Goal: Information Seeking & Learning: Check status

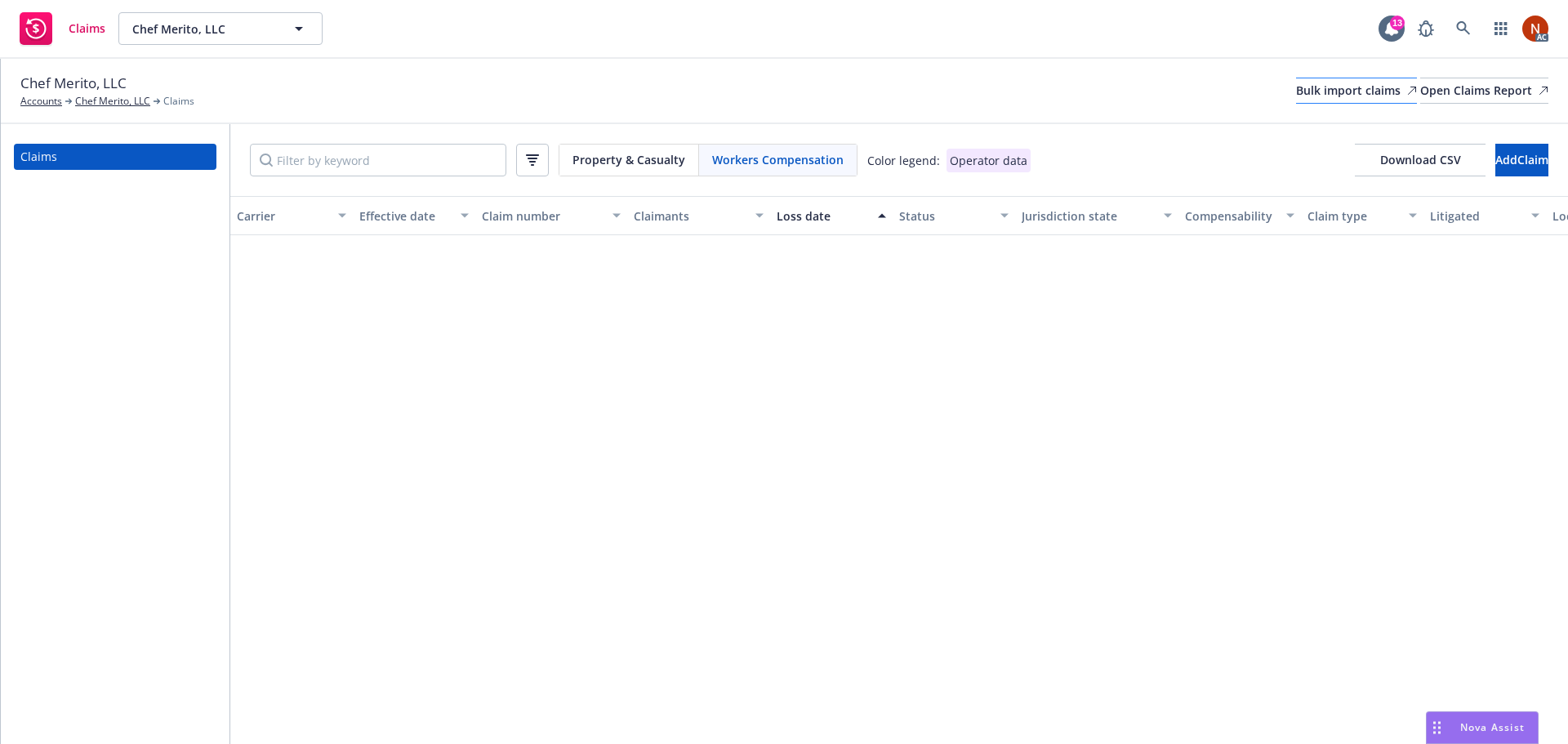
scroll to position [823, 0]
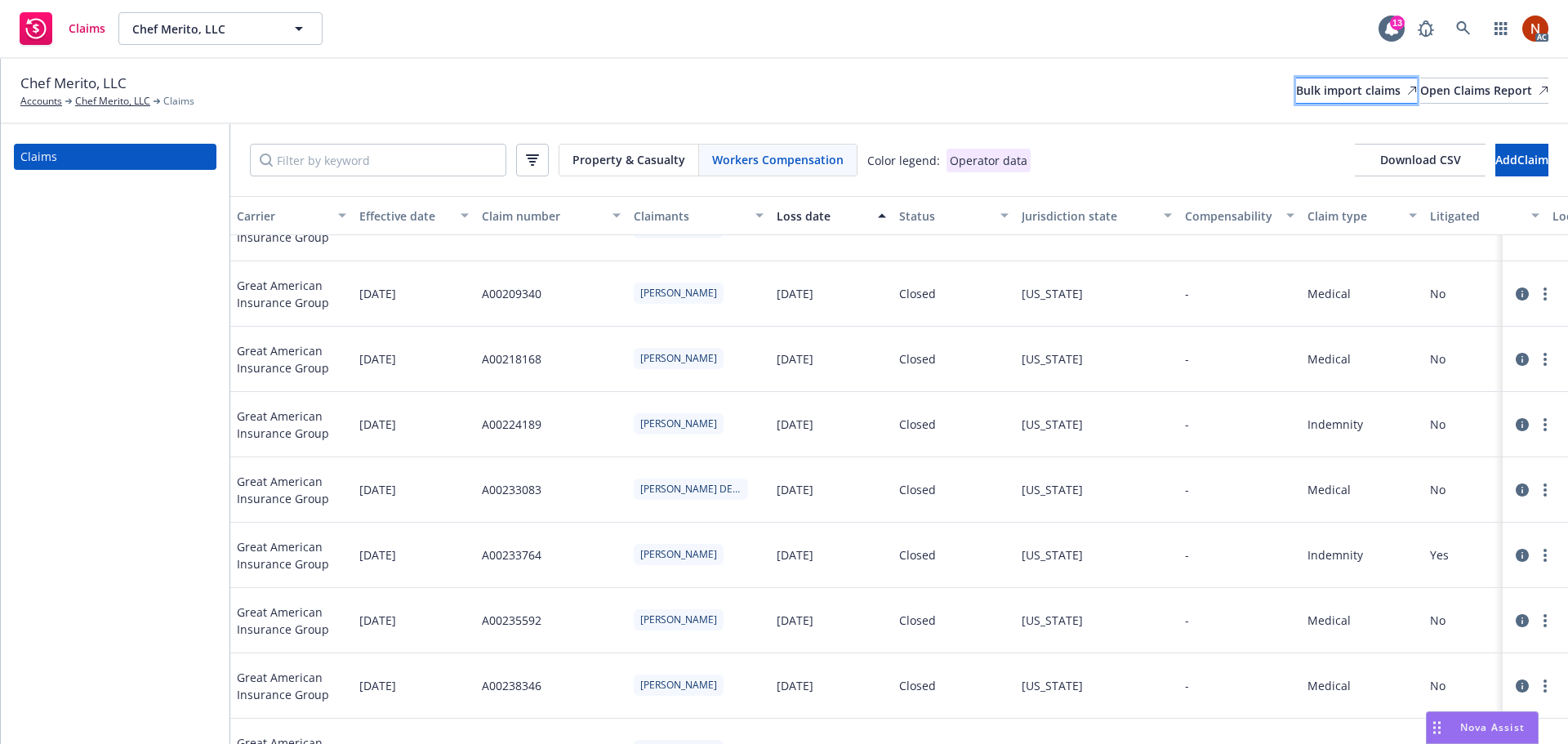
click at [1296, 95] on div "Bulk import claims" at bounding box center [1356, 90] width 121 height 25
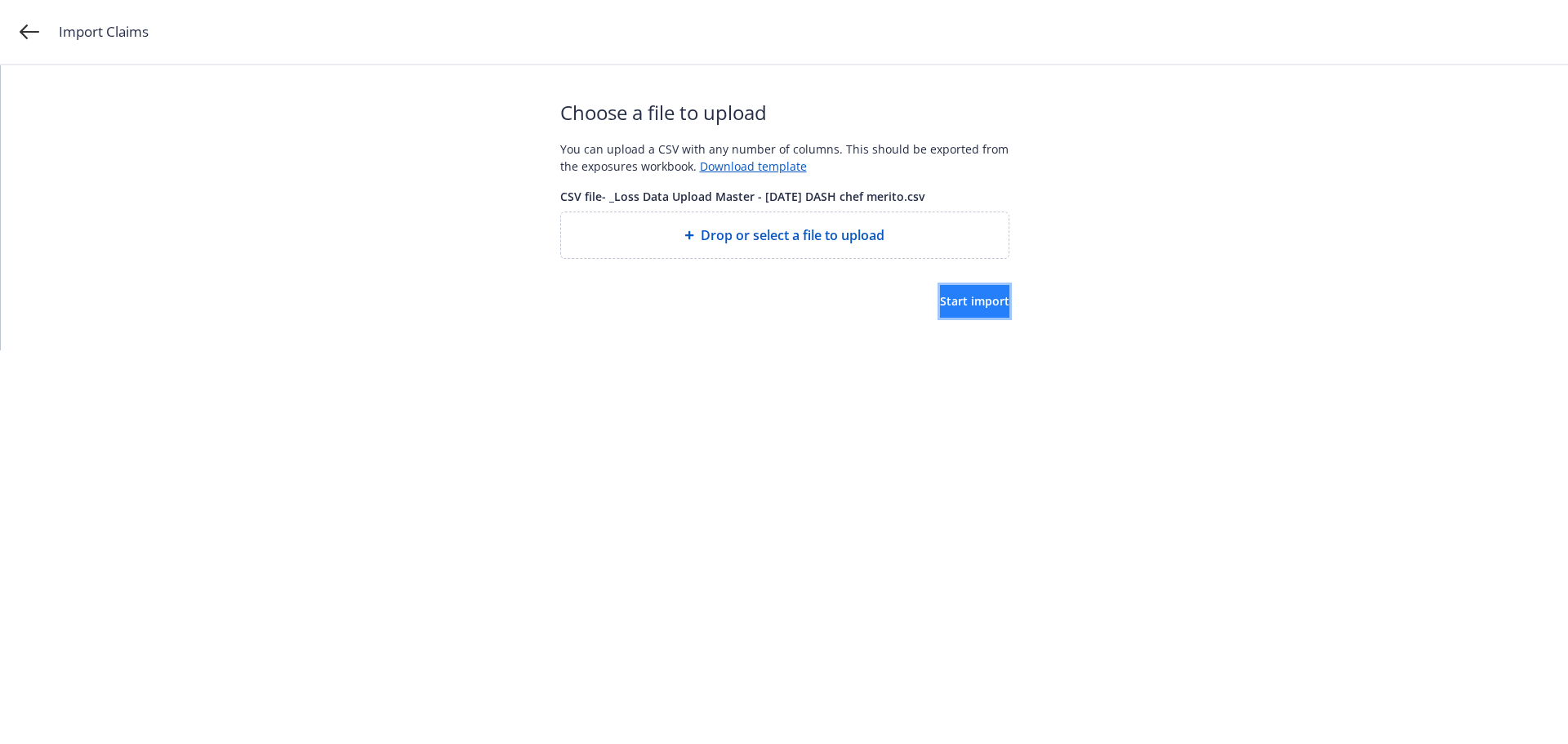
click at [940, 293] on button "Start import" at bounding box center [974, 302] width 69 height 33
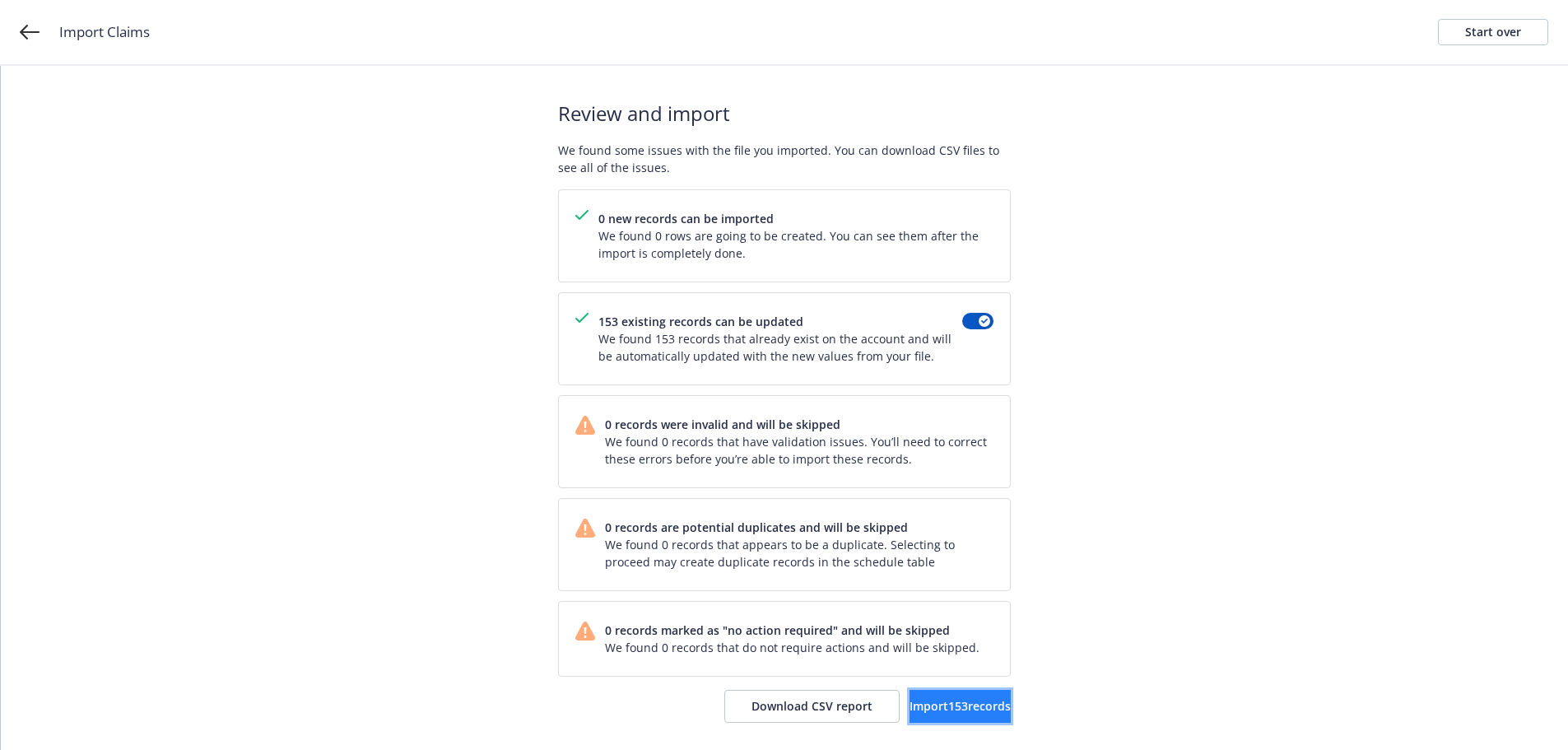
click at [956, 699] on span "Import 153 records" at bounding box center [960, 705] width 102 height 16
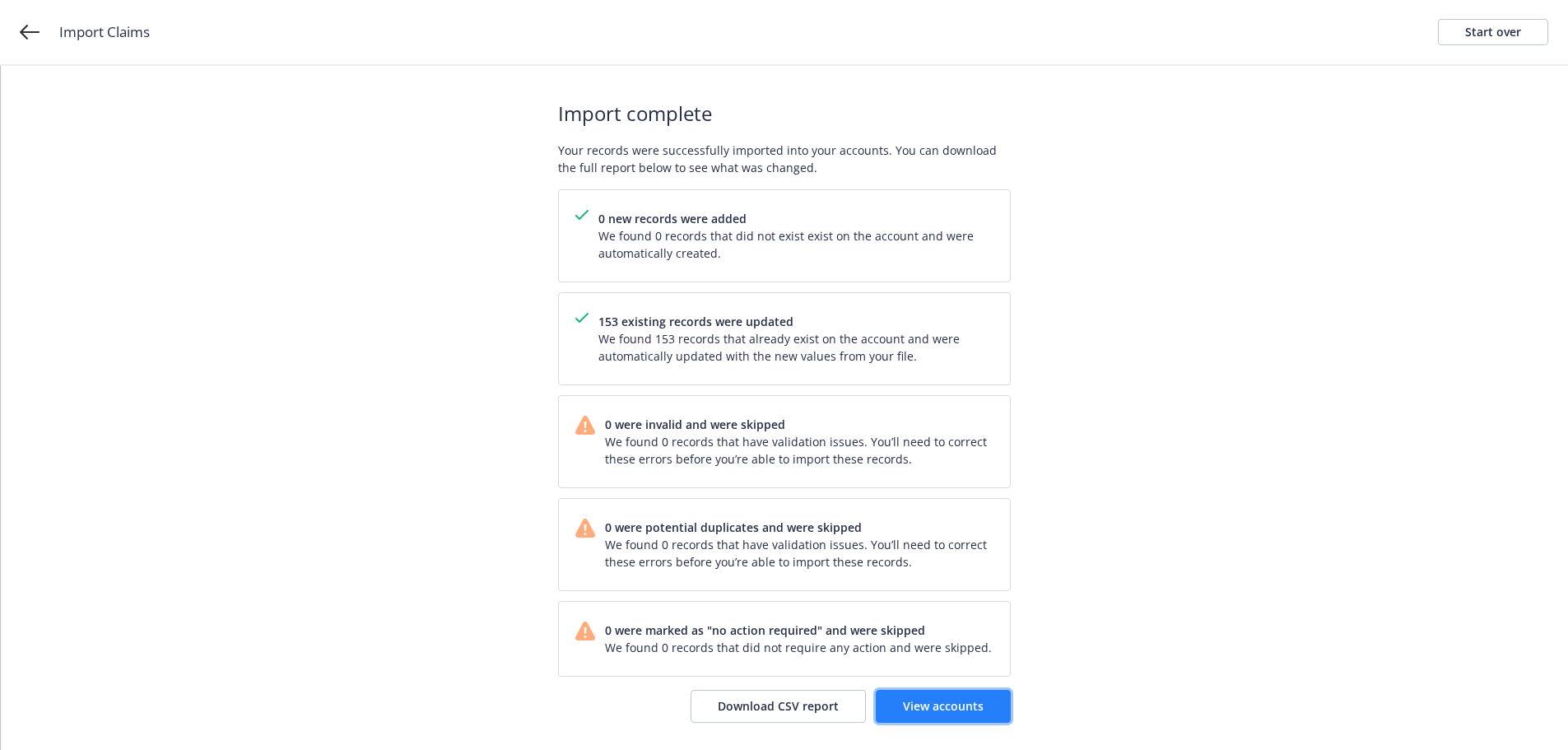
click at [957, 709] on span "View accounts" at bounding box center [943, 705] width 81 height 16
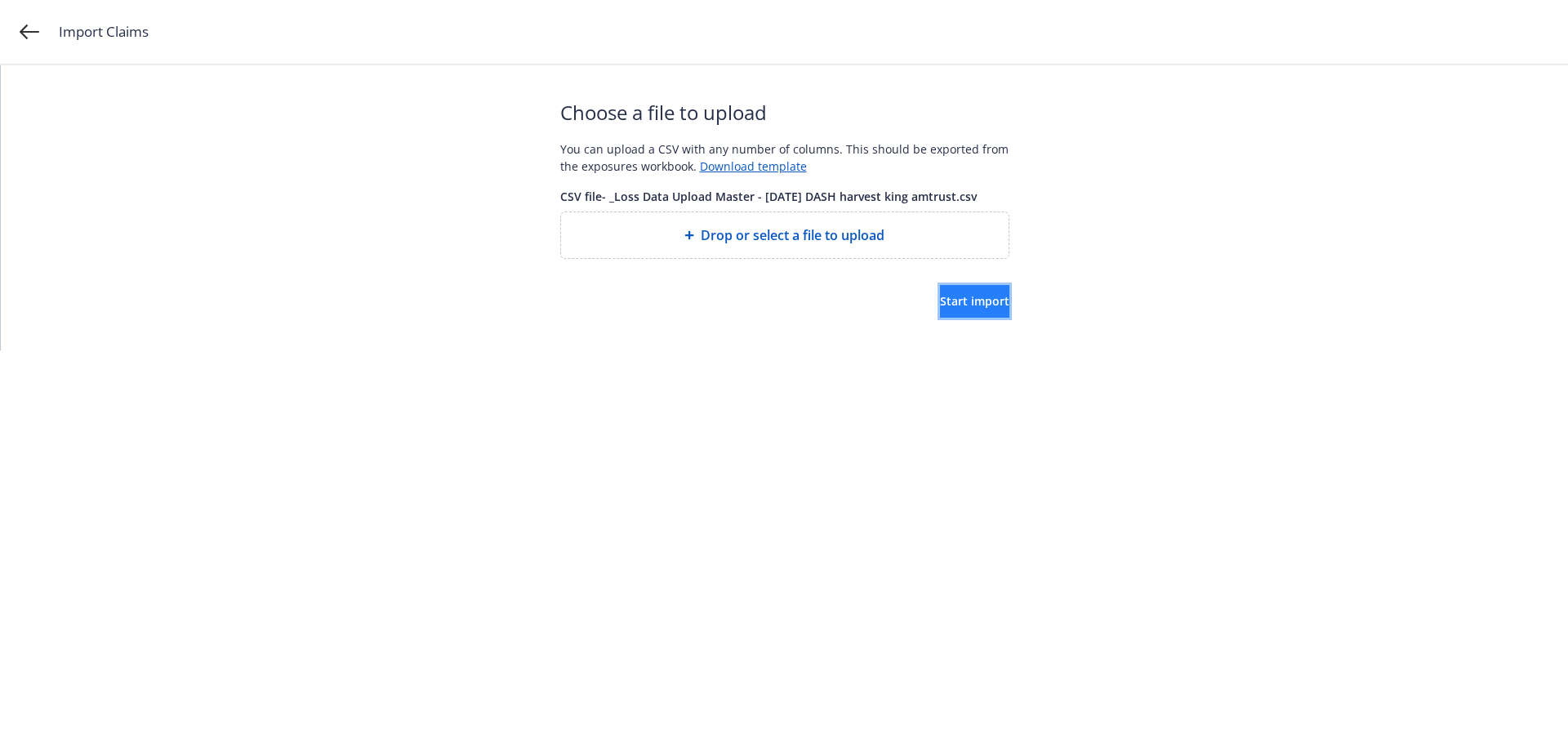
click at [940, 300] on span "Start import" at bounding box center [974, 301] width 69 height 15
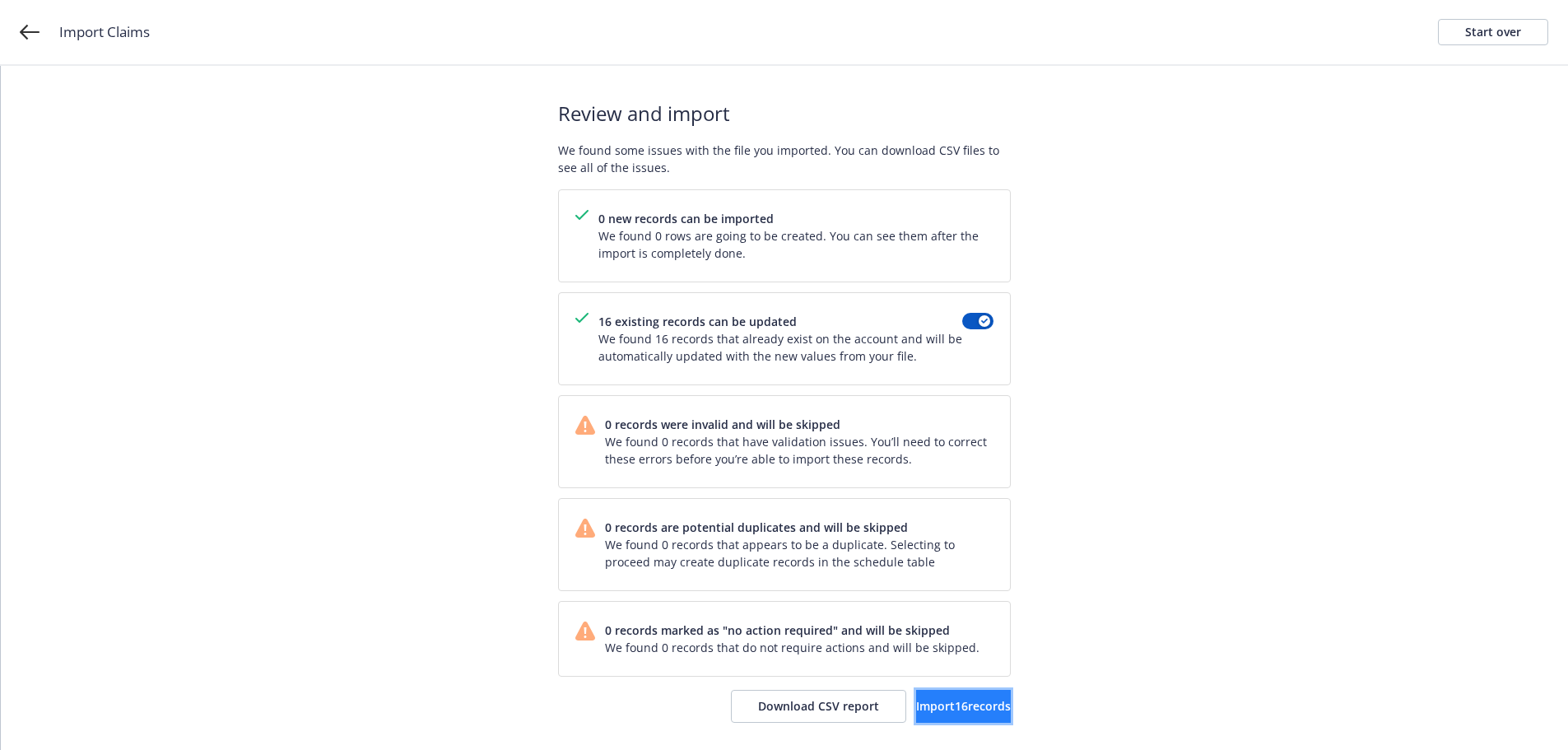
click at [942, 705] on span "Import 16 records" at bounding box center [963, 705] width 94 height 16
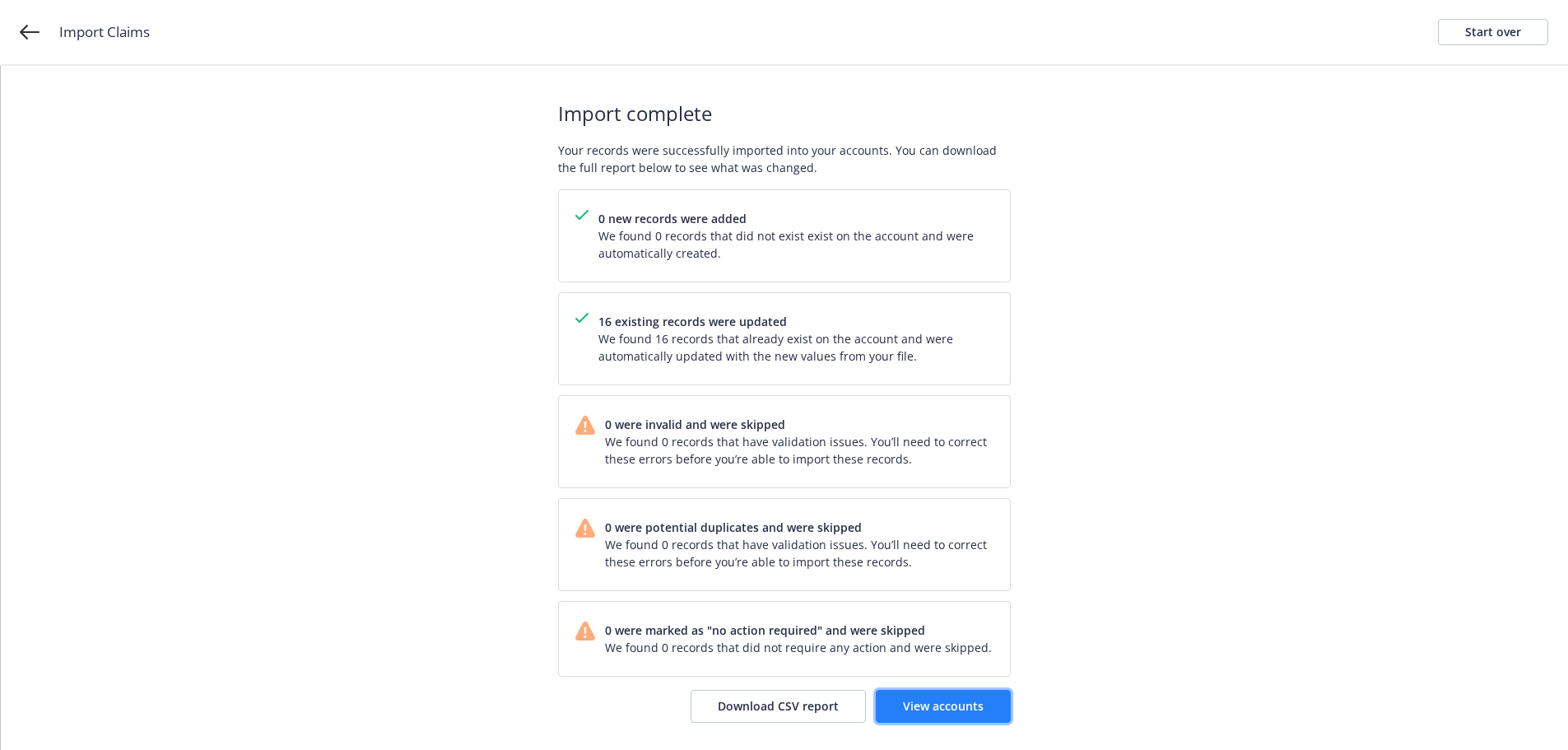
click at [983, 712] on span "View accounts" at bounding box center [943, 705] width 81 height 16
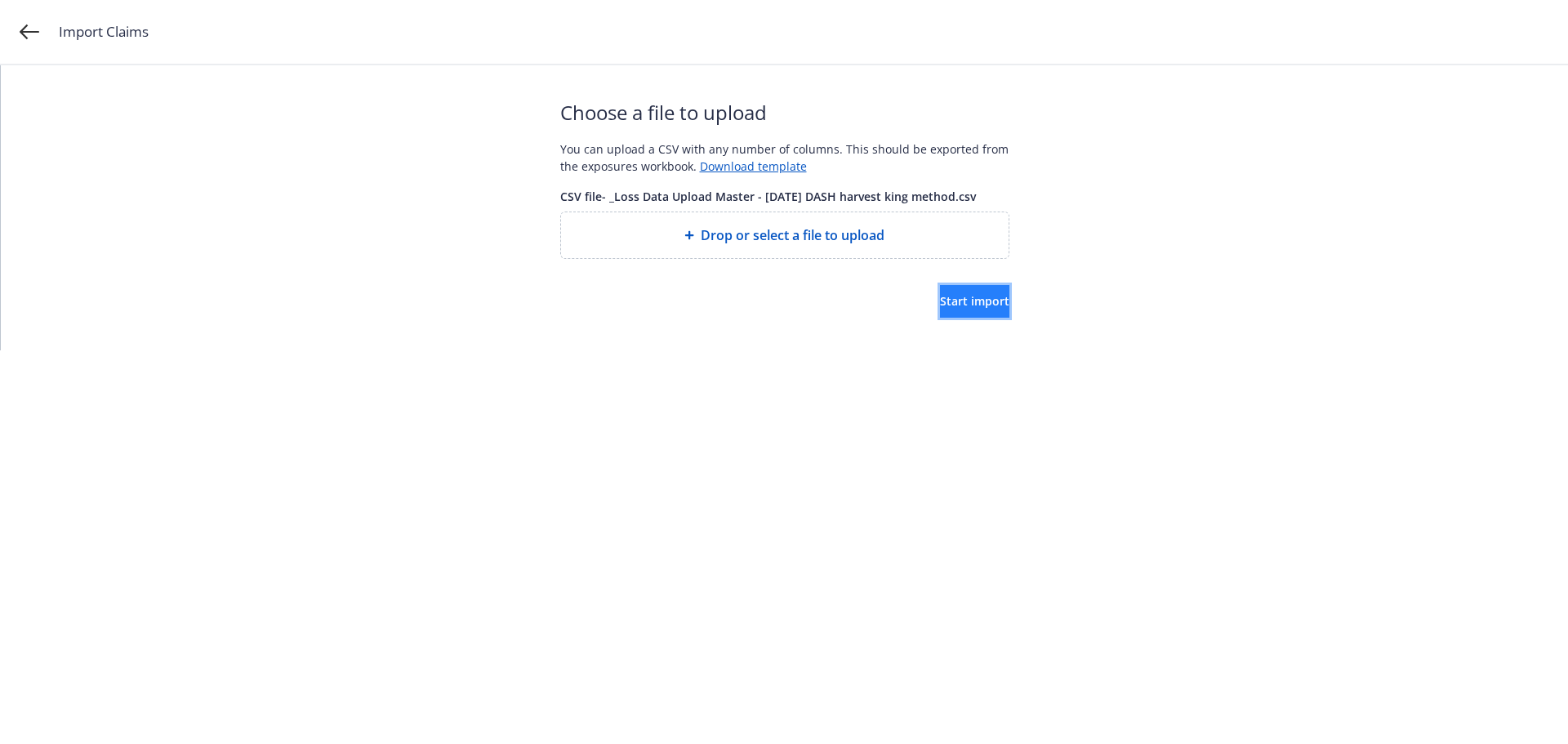
click at [951, 309] on button "Start import" at bounding box center [974, 302] width 69 height 33
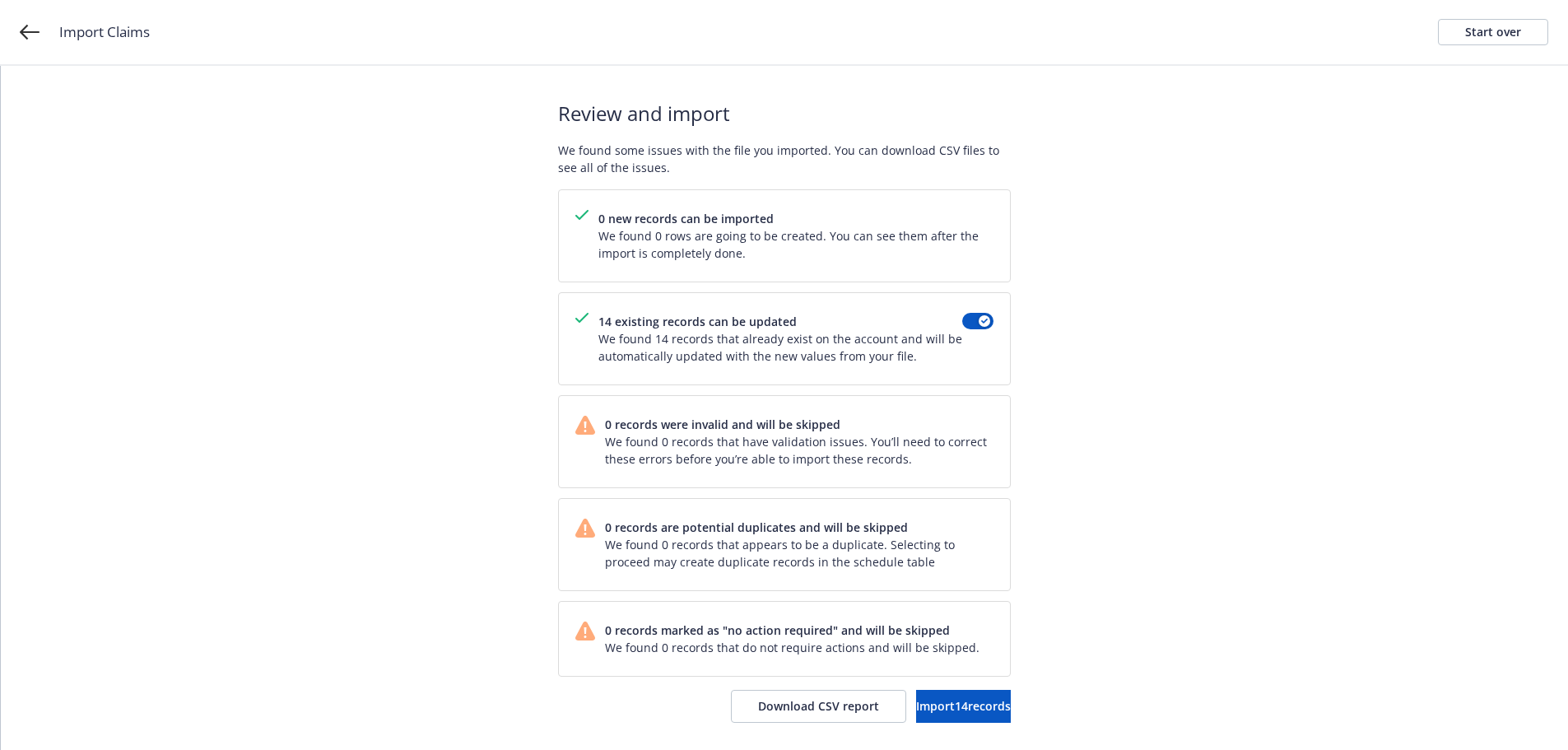
click at [1132, 487] on div "Review and import We found some issues with the file you imported. You can down…" at bounding box center [784, 410] width 1567 height 690
click at [955, 705] on span "Import 14 records" at bounding box center [963, 705] width 94 height 16
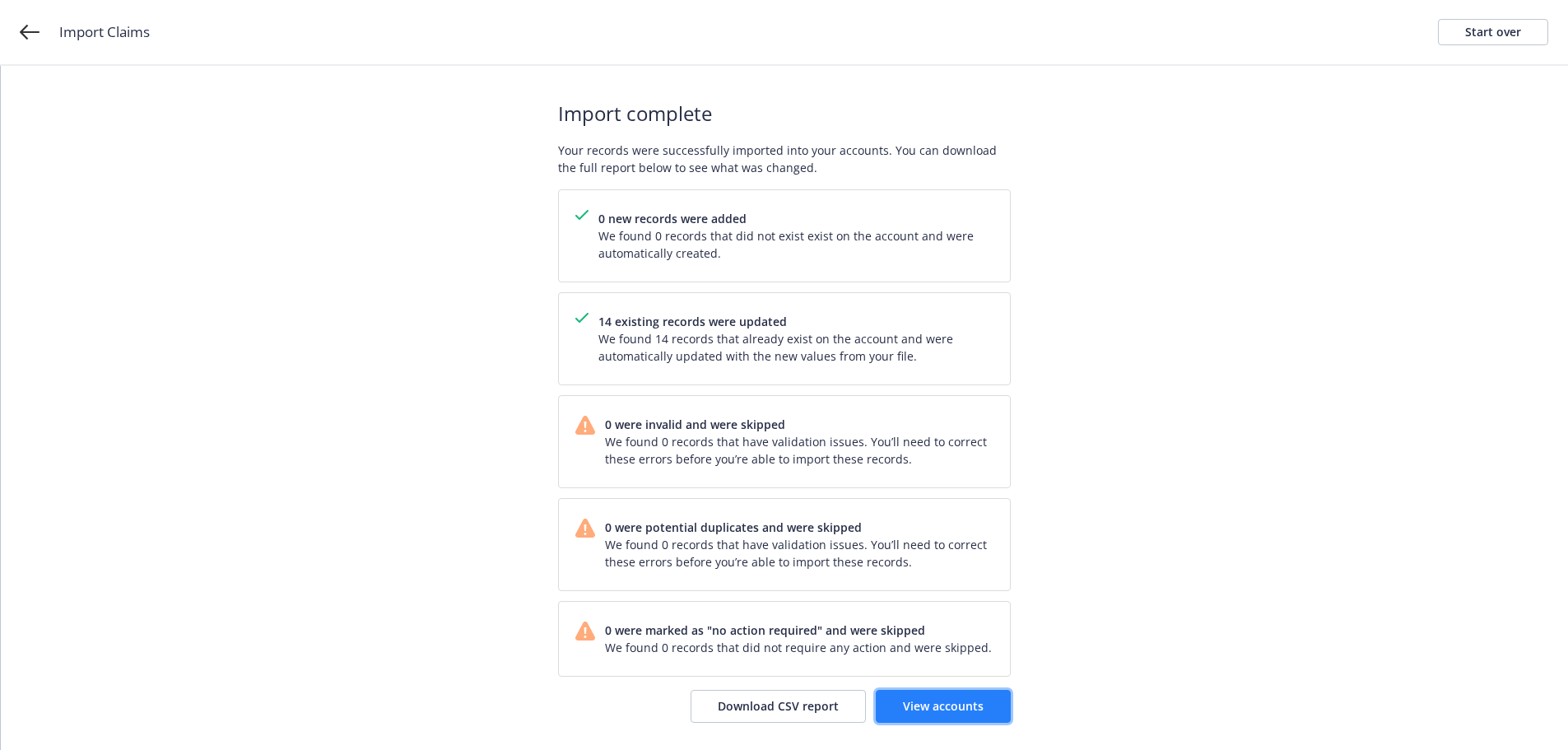
click at [977, 705] on span "View accounts" at bounding box center [943, 705] width 81 height 16
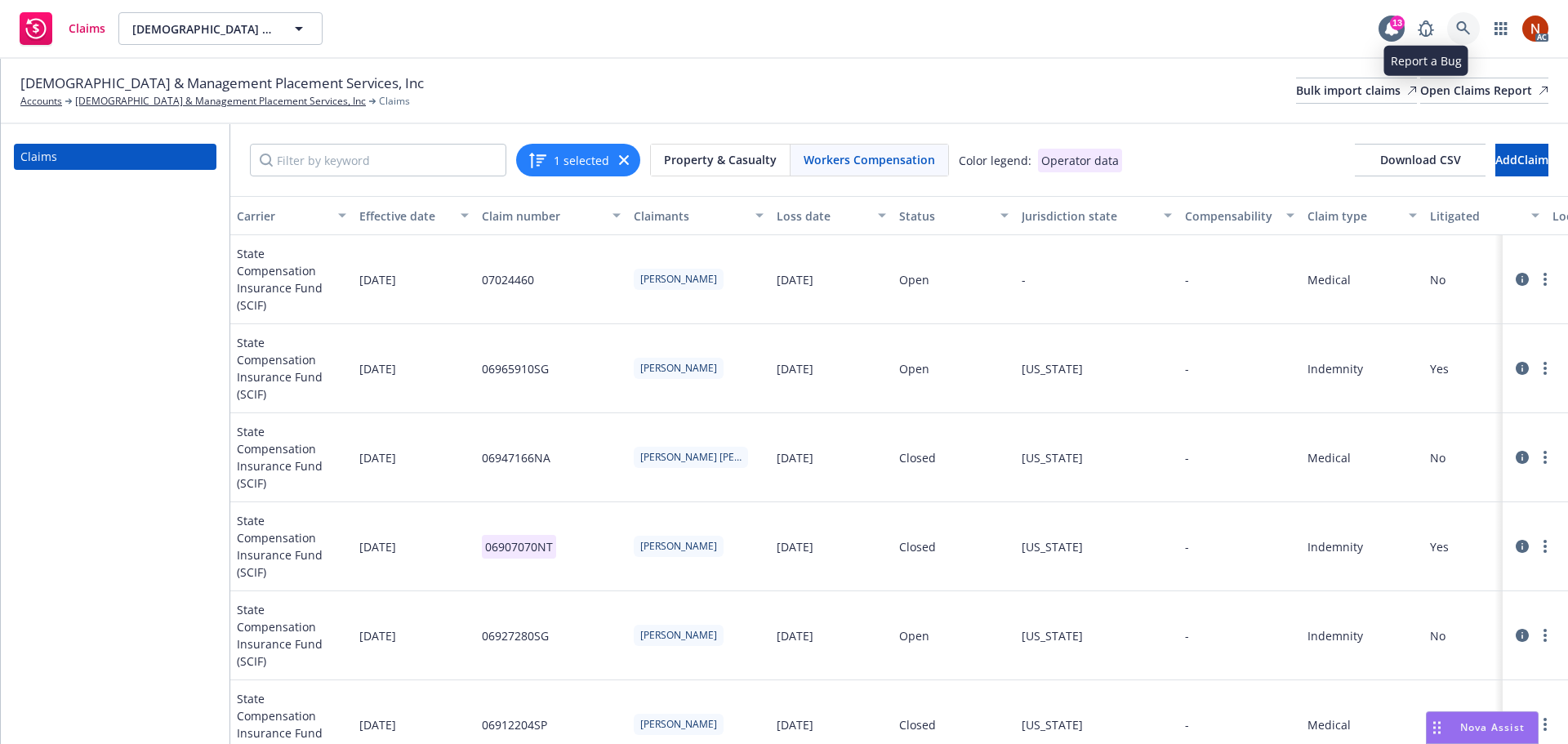
click at [1460, 14] on link at bounding box center [1463, 28] width 33 height 33
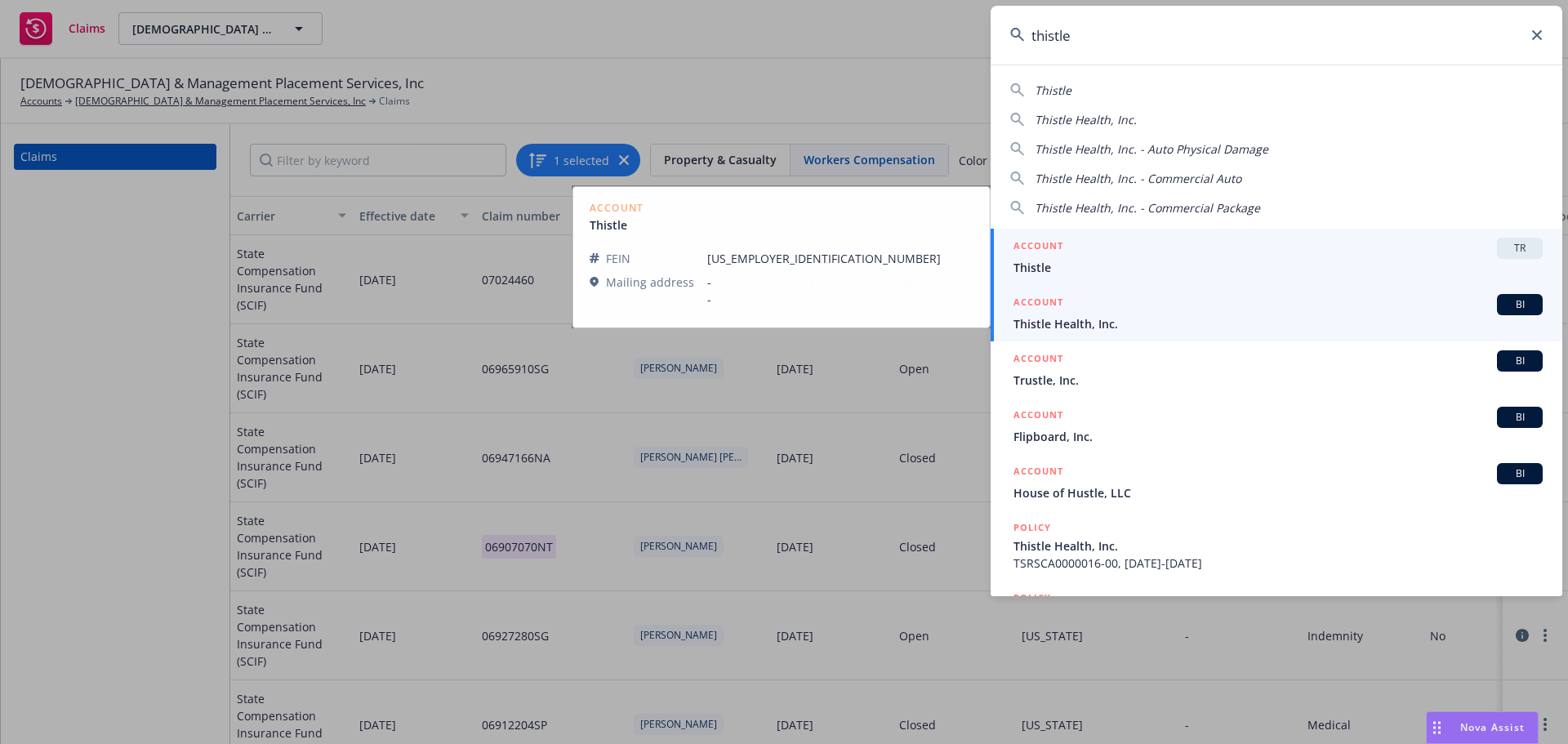
type input "thistle"
click at [1247, 310] on div "ACCOUNT BI" at bounding box center [1278, 303] width 529 height 21
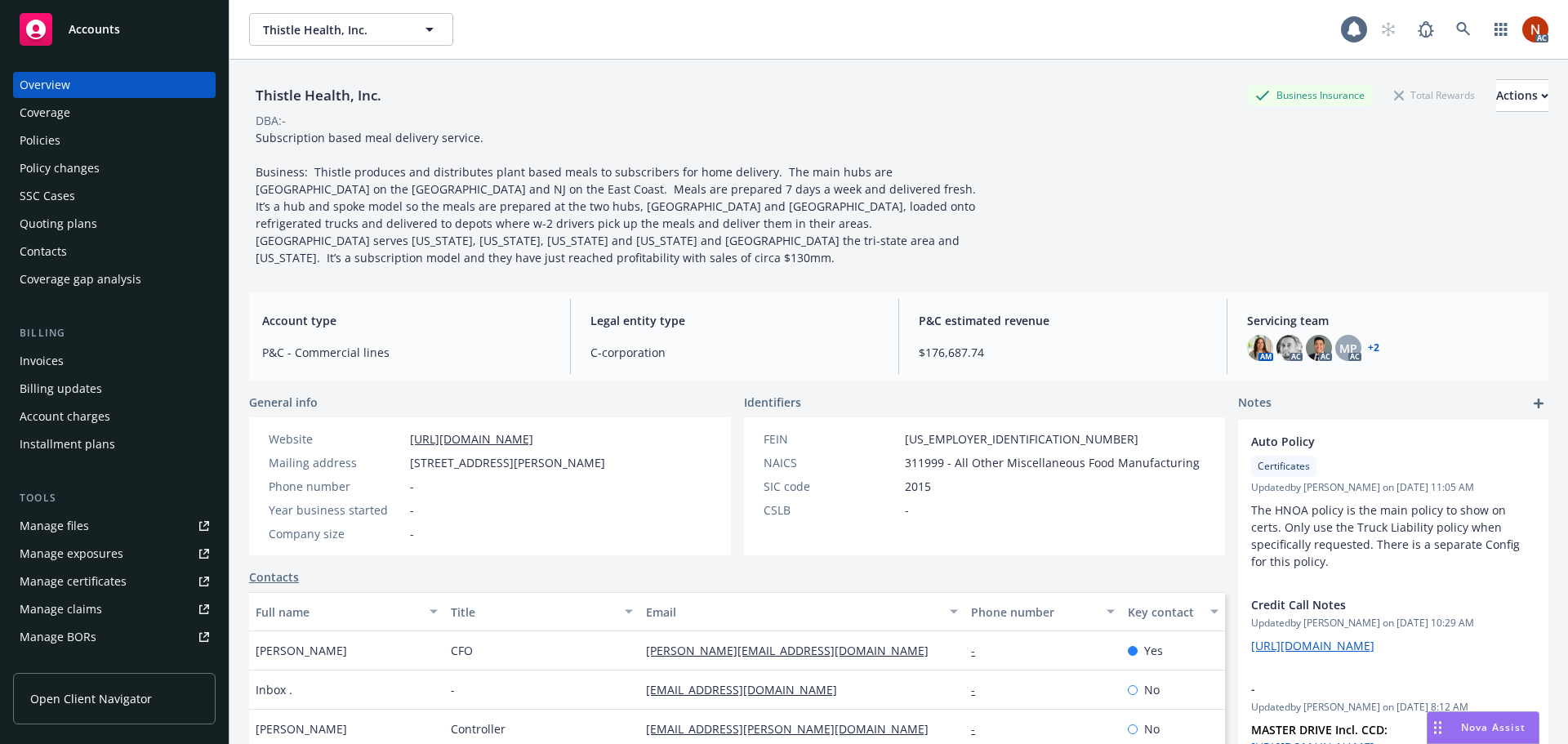
click at [62, 142] on div "Policies" at bounding box center [115, 140] width 189 height 26
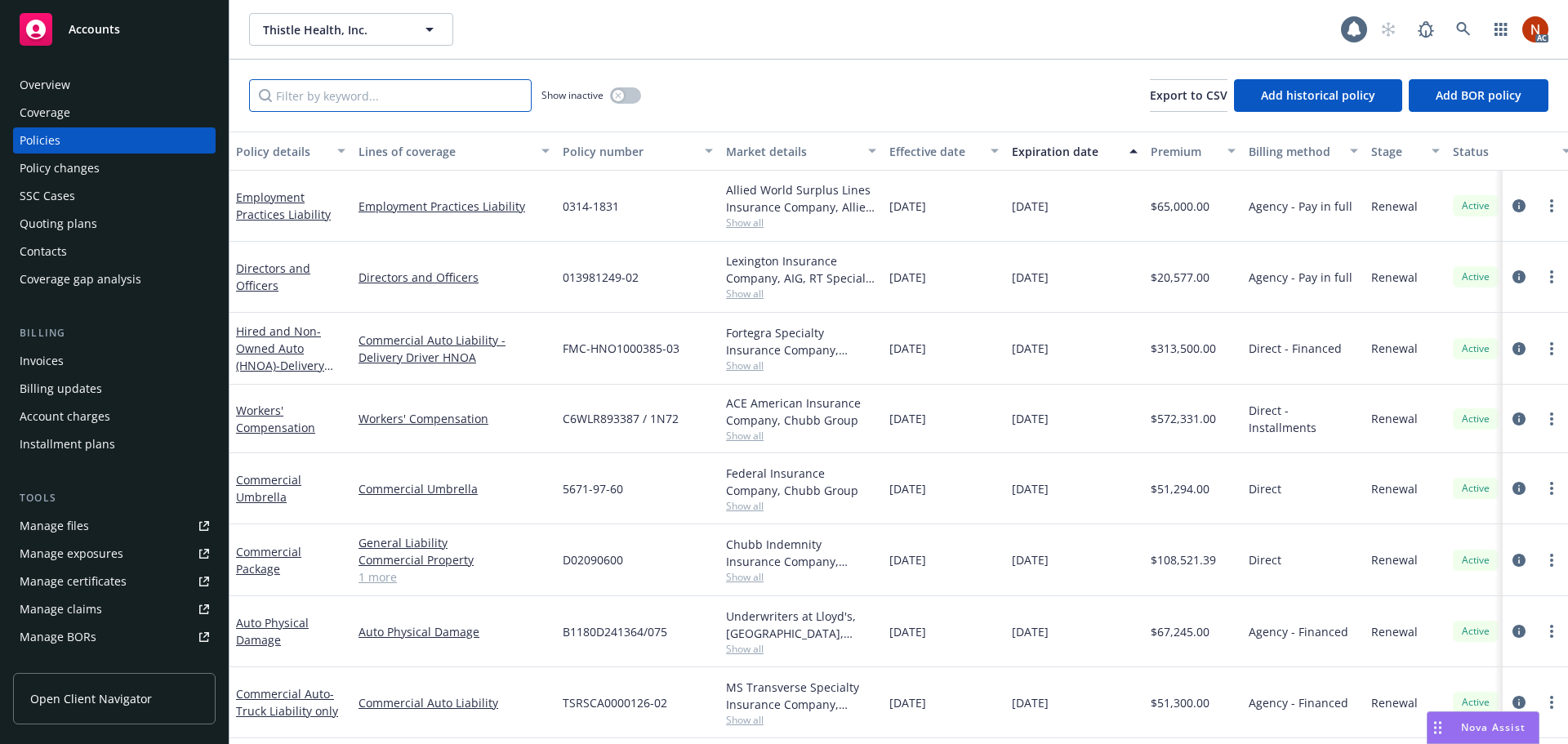
click at [353, 95] on input "Filter by keyword..." at bounding box center [390, 95] width 283 height 33
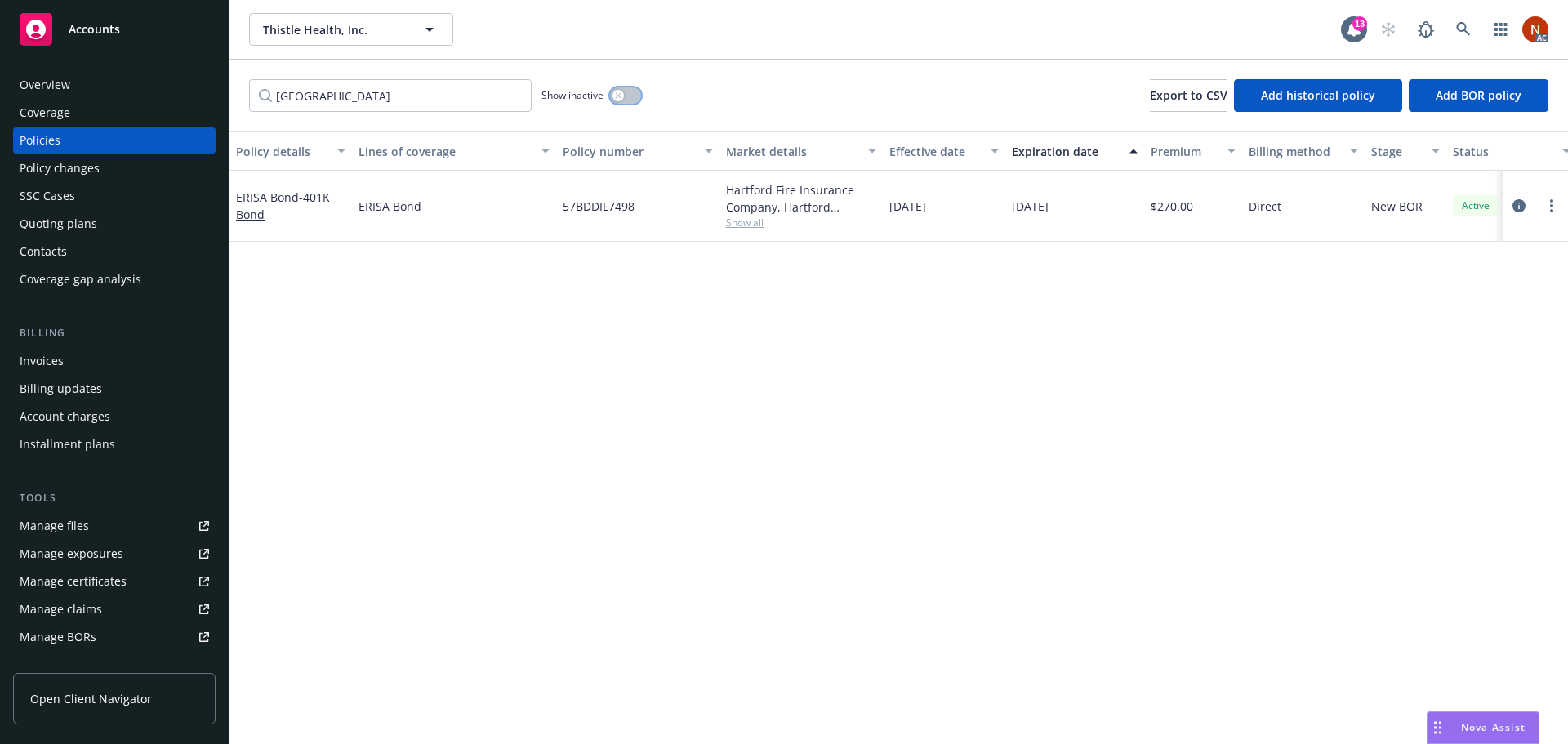
click at [627, 91] on button "button" at bounding box center [625, 95] width 31 height 16
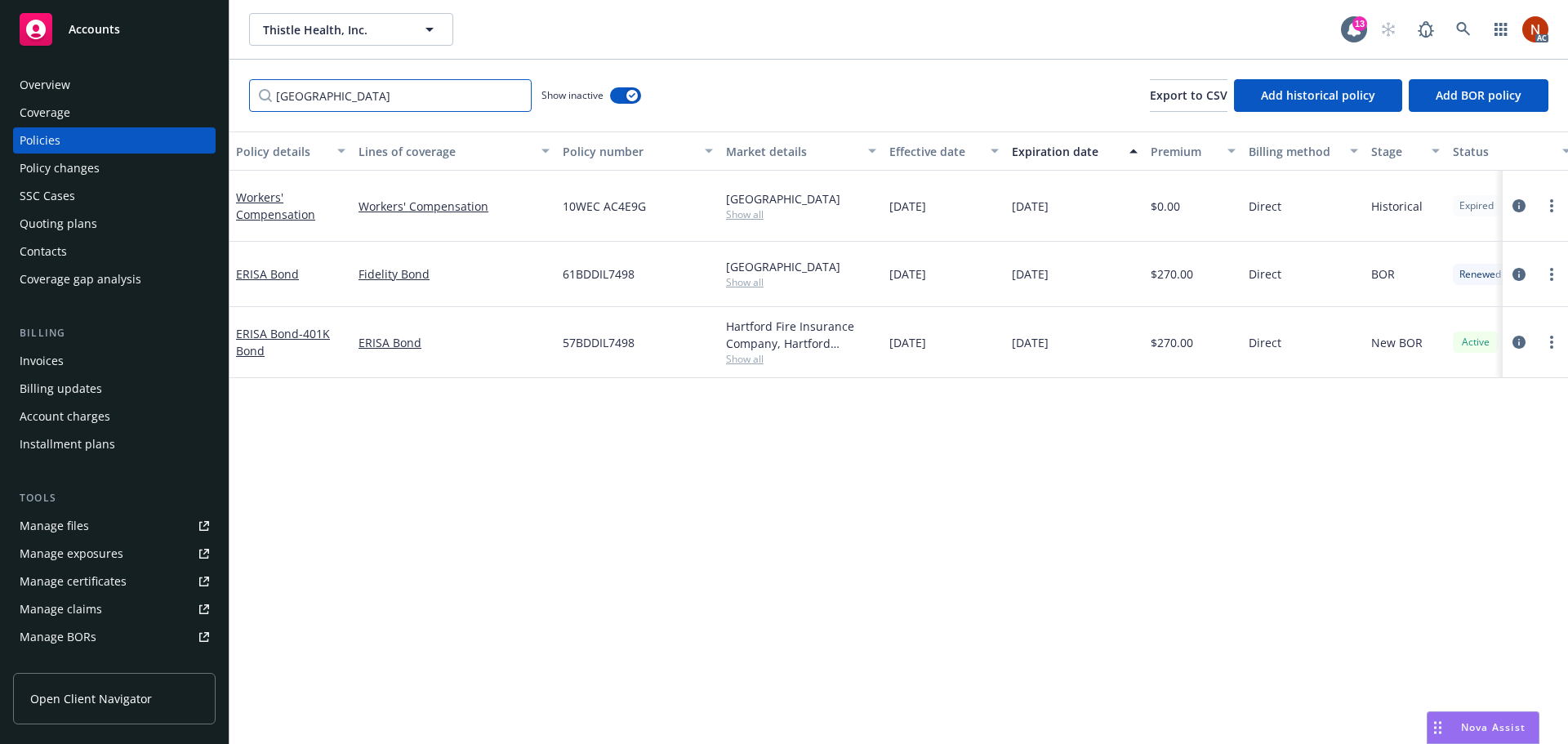
drag, startPoint x: 363, startPoint y: 91, endPoint x: 211, endPoint y: 90, distance: 152.0
click at [211, 91] on div "Accounts Overview Coverage Policies Policy changes SSC Cases Quoting plans Cont…" at bounding box center [784, 372] width 1568 height 744
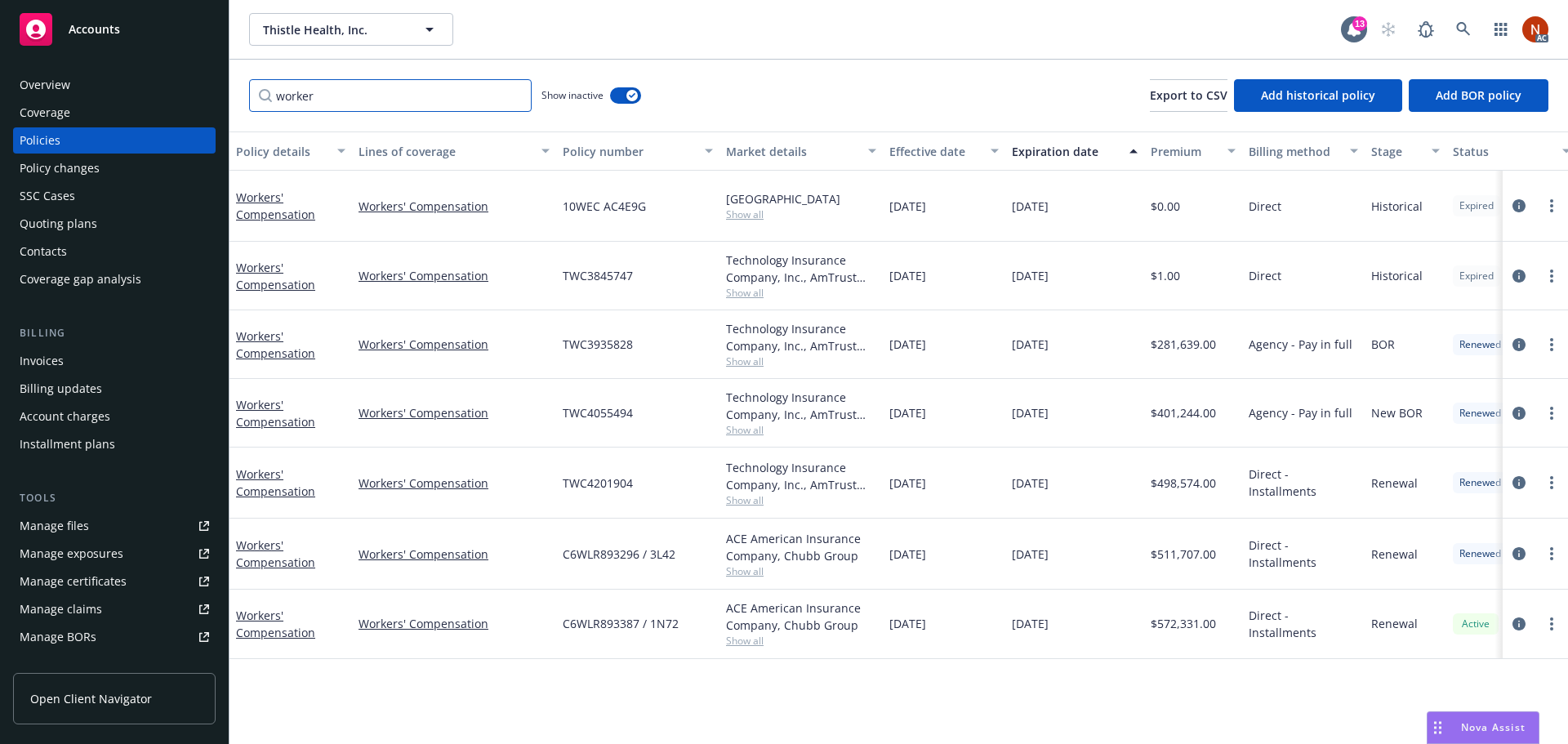
type input "worker"
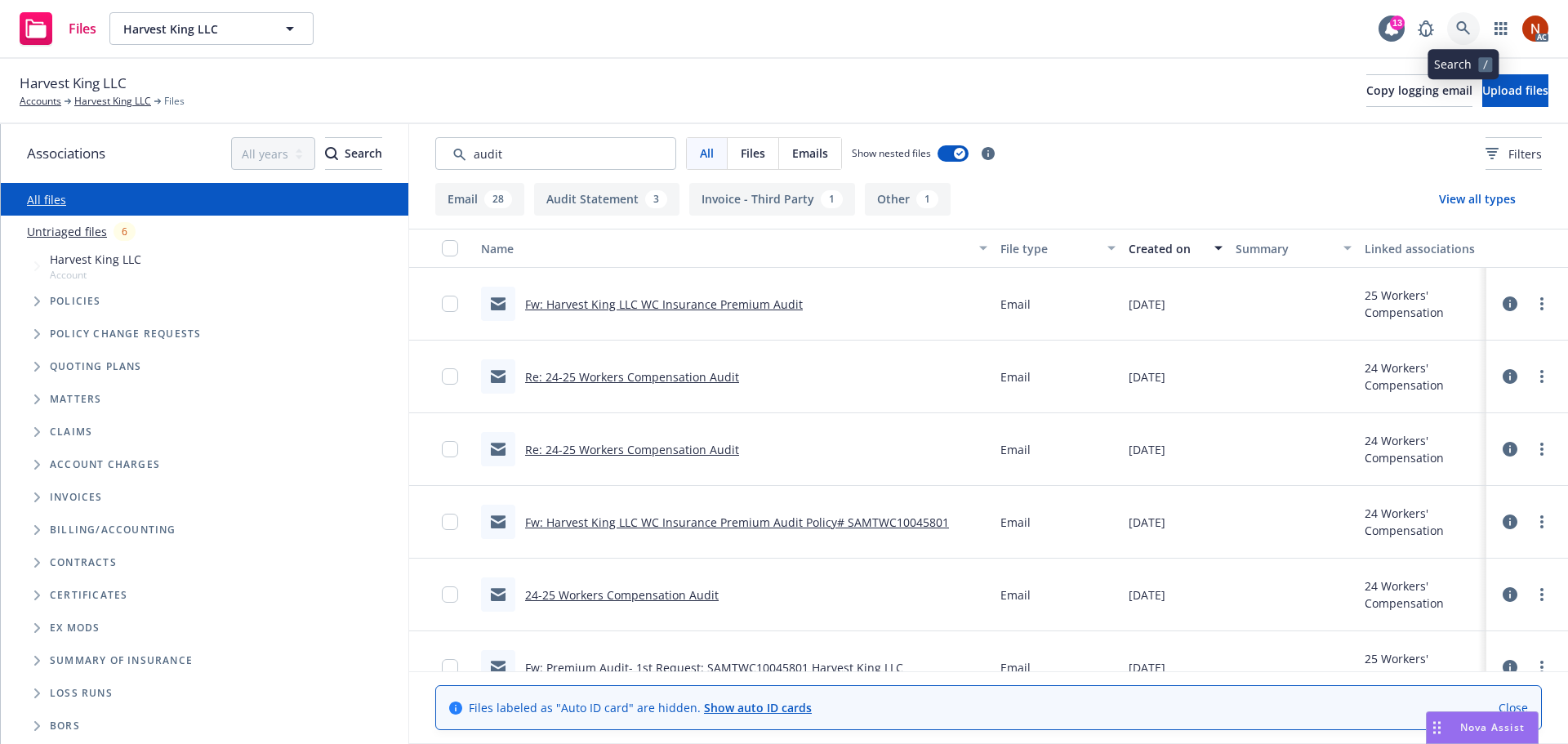
click at [1462, 33] on icon at bounding box center [1463, 28] width 15 height 15
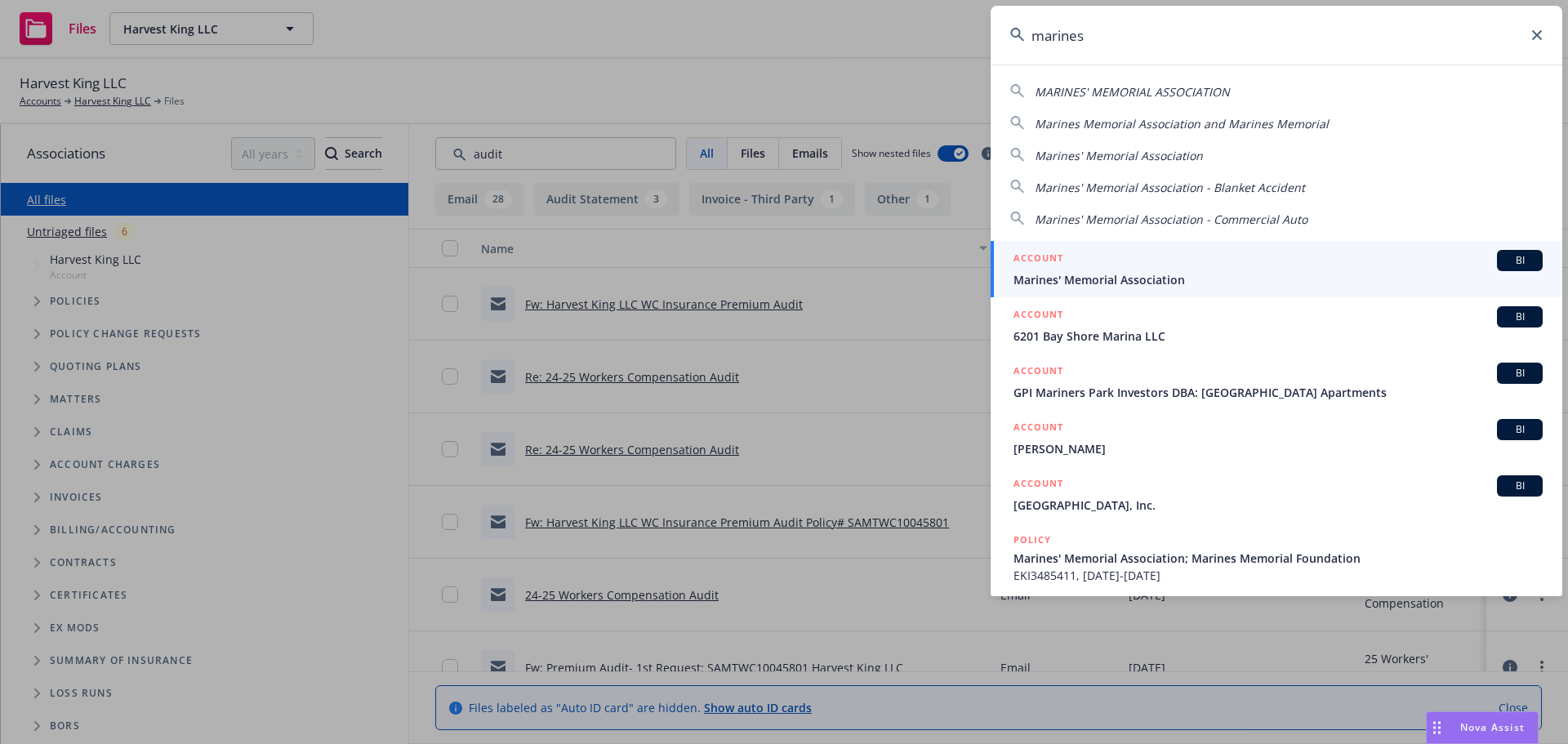
type input "marines"
click at [1227, 249] on link "ACCOUNT BI Marines' Memorial Association" at bounding box center [1276, 269] width 572 height 56
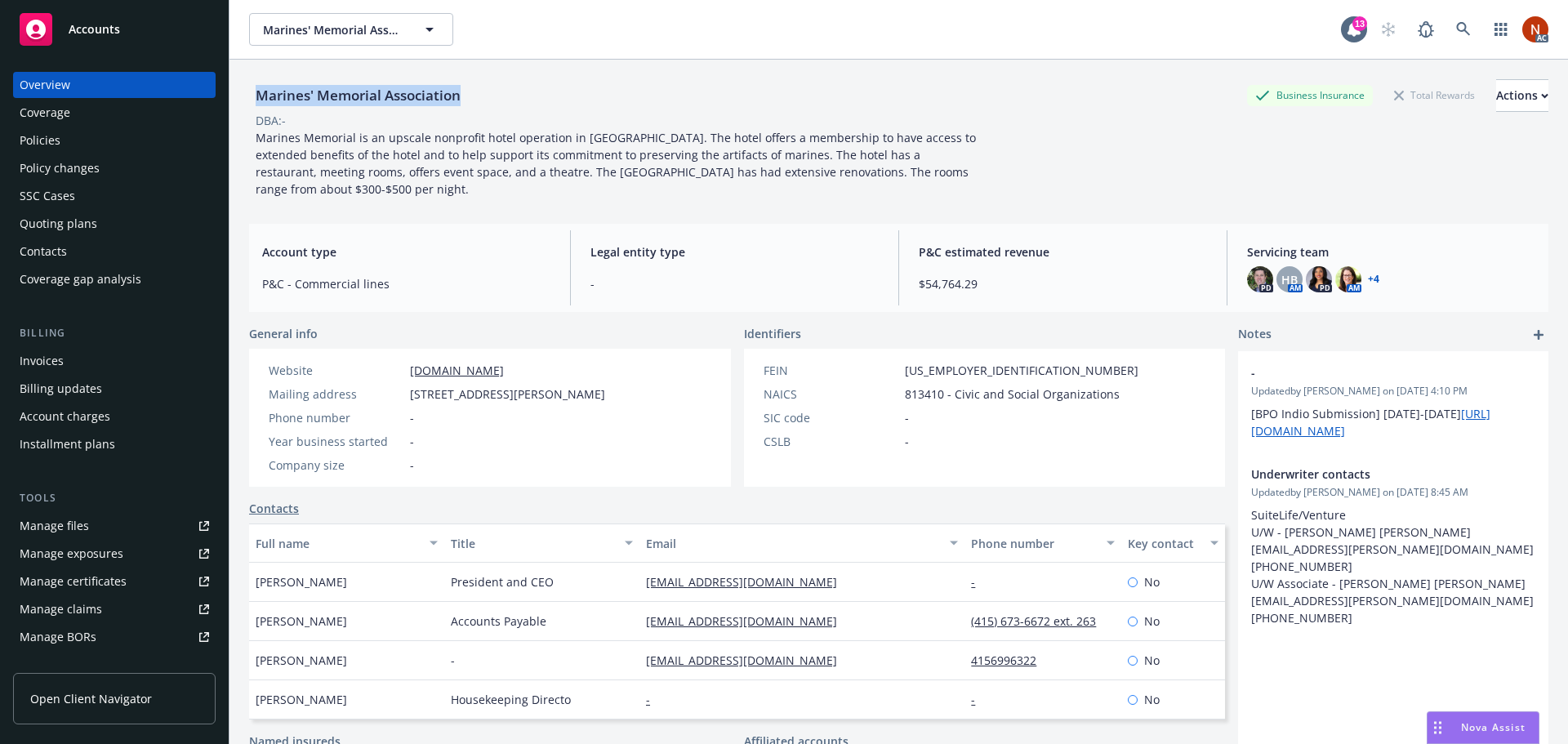
drag, startPoint x: 461, startPoint y: 93, endPoint x: 255, endPoint y: 98, distance: 206.1
click at [255, 98] on div "Marines' Memorial Association" at bounding box center [358, 94] width 218 height 21
copy div "Marines' Memorial Association"
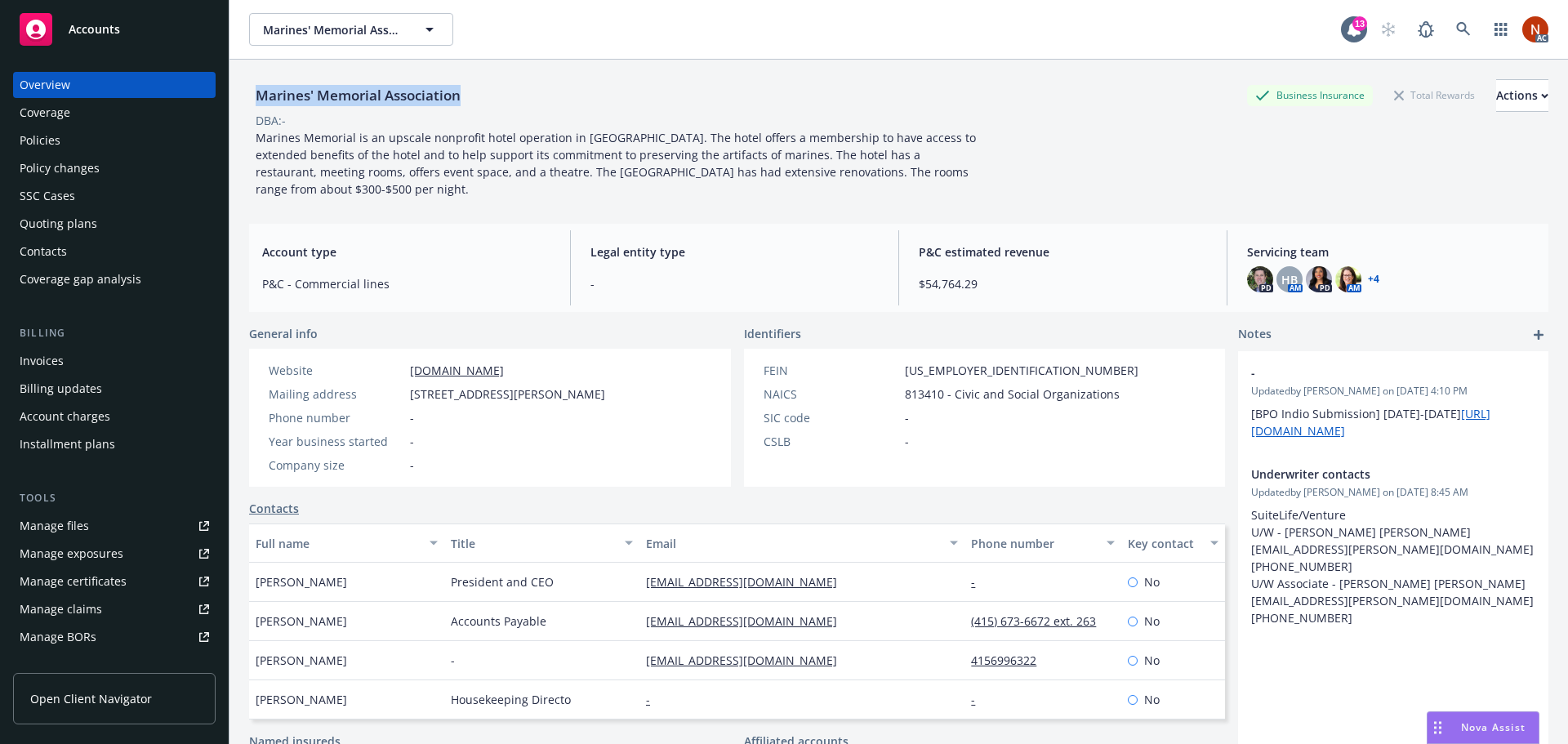
click at [70, 139] on div "Policies" at bounding box center [115, 140] width 189 height 26
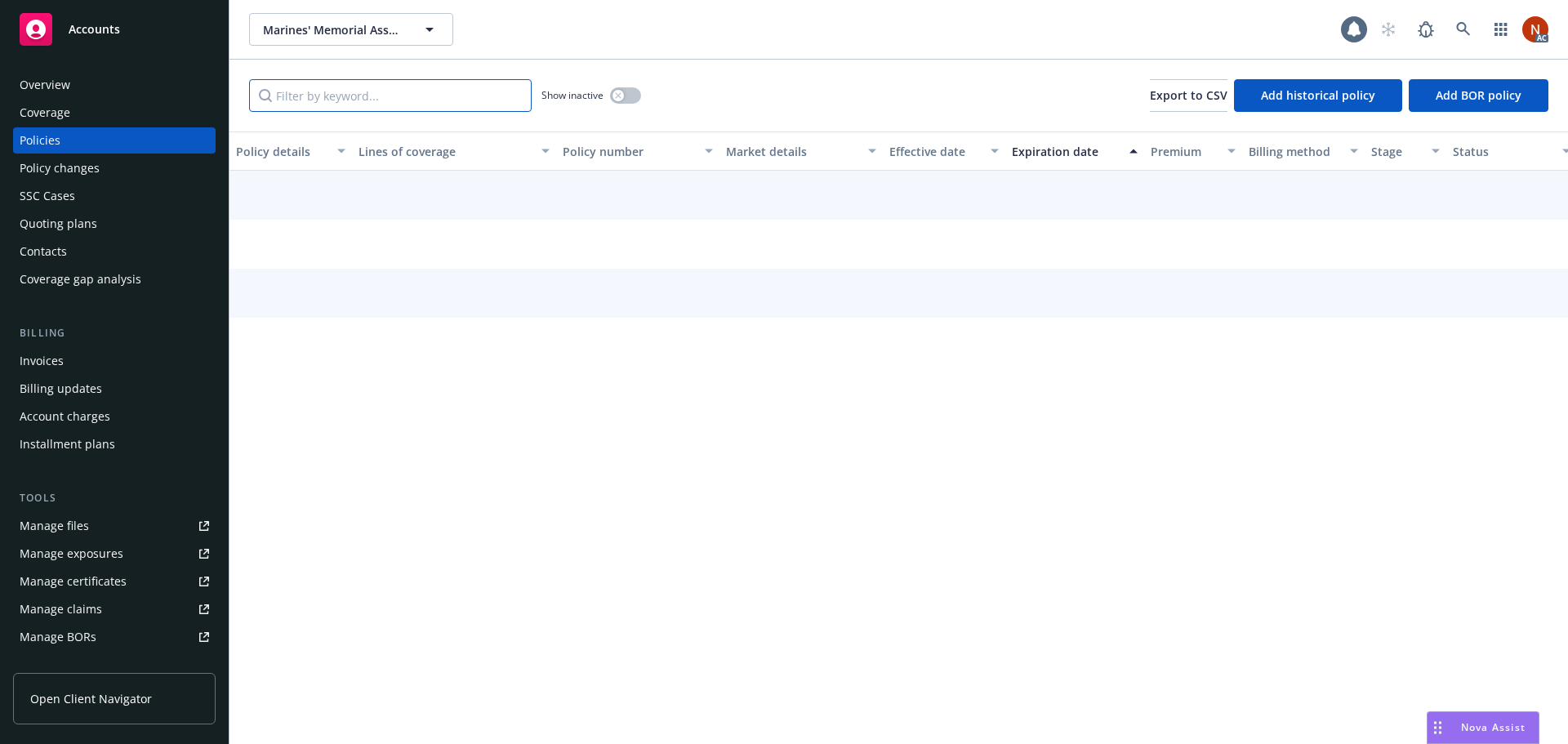
click at [345, 95] on input "Filter by keyword..." at bounding box center [390, 95] width 283 height 33
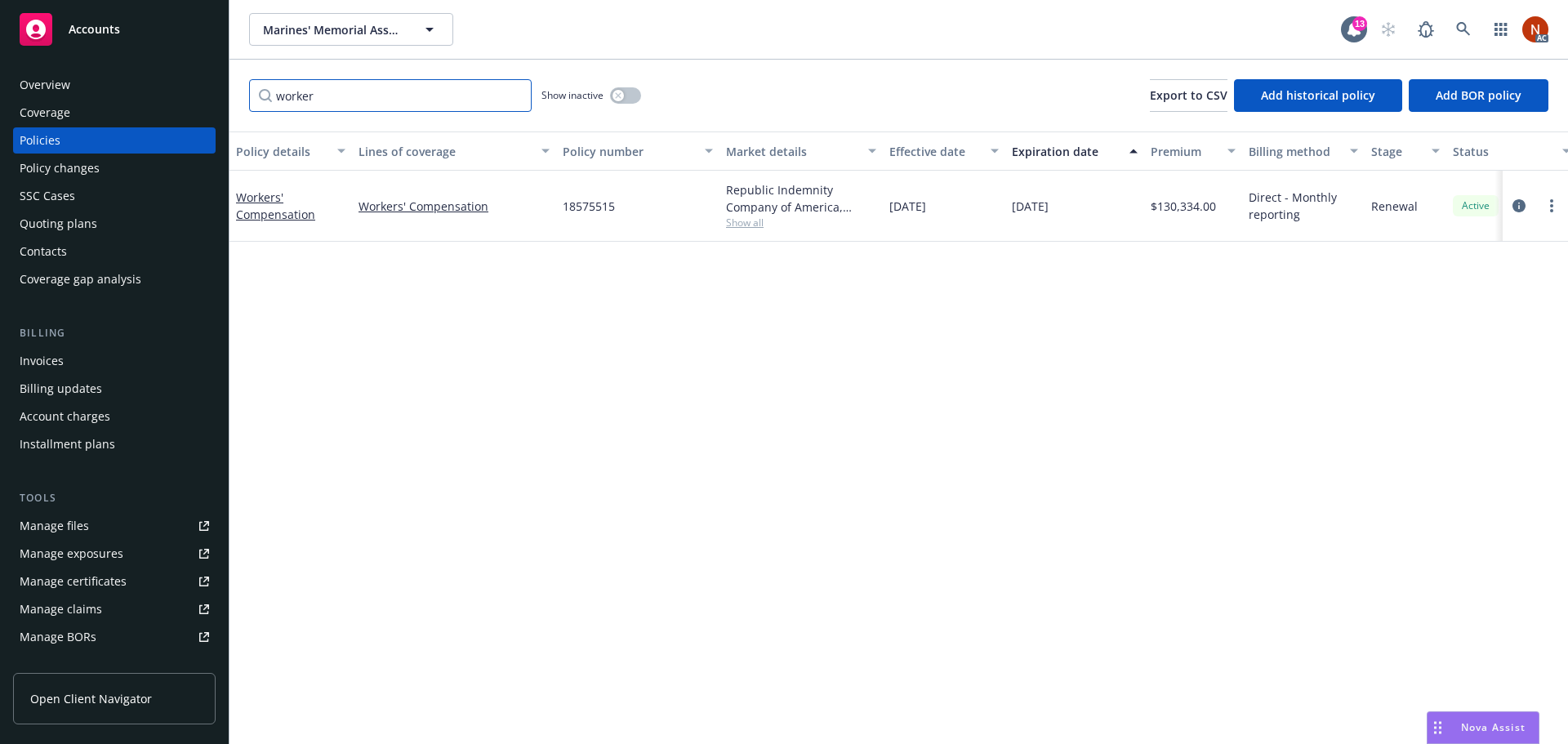
type input "worker"
click at [615, 89] on button "button" at bounding box center [625, 95] width 31 height 16
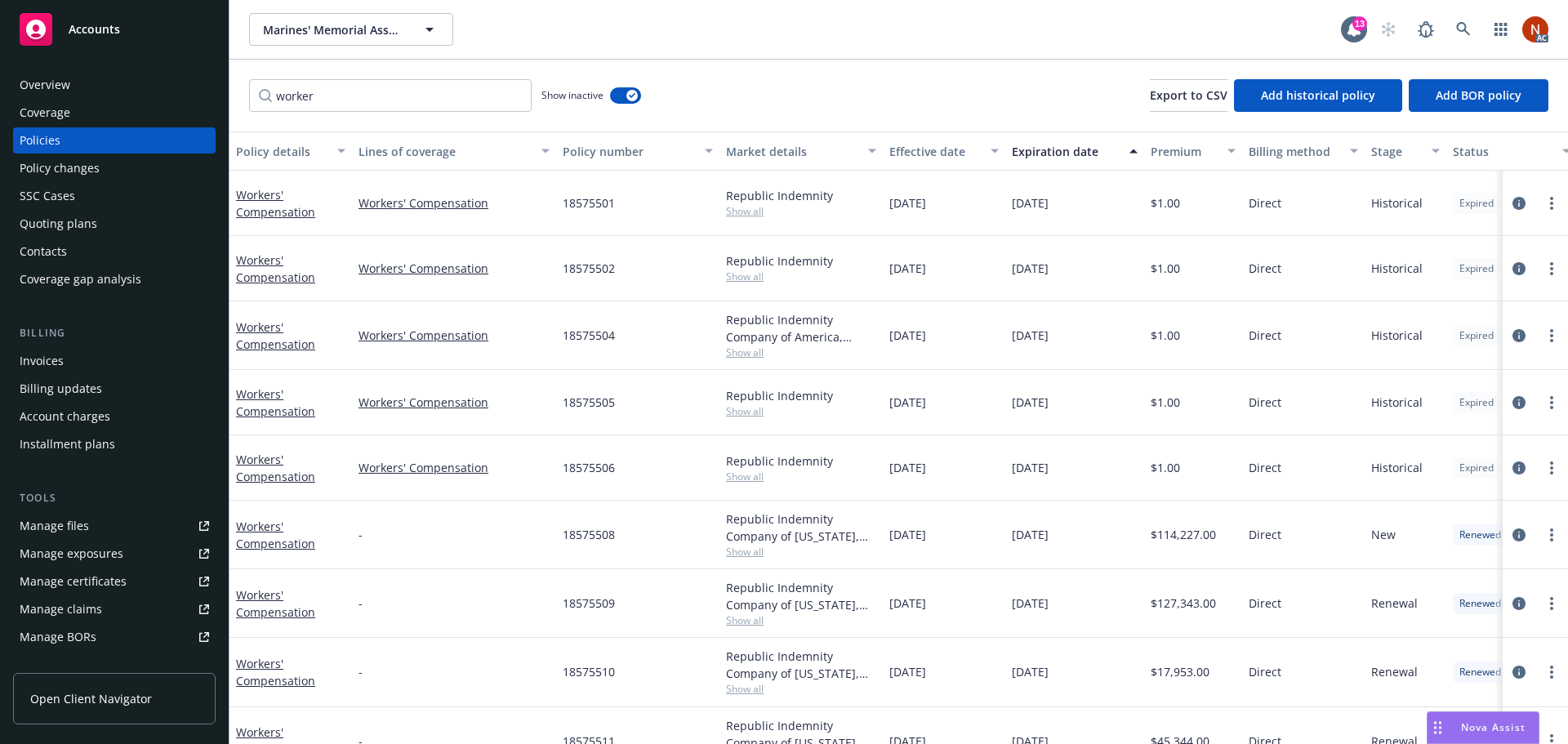
click at [912, 149] on div "Effective date" at bounding box center [935, 151] width 92 height 17
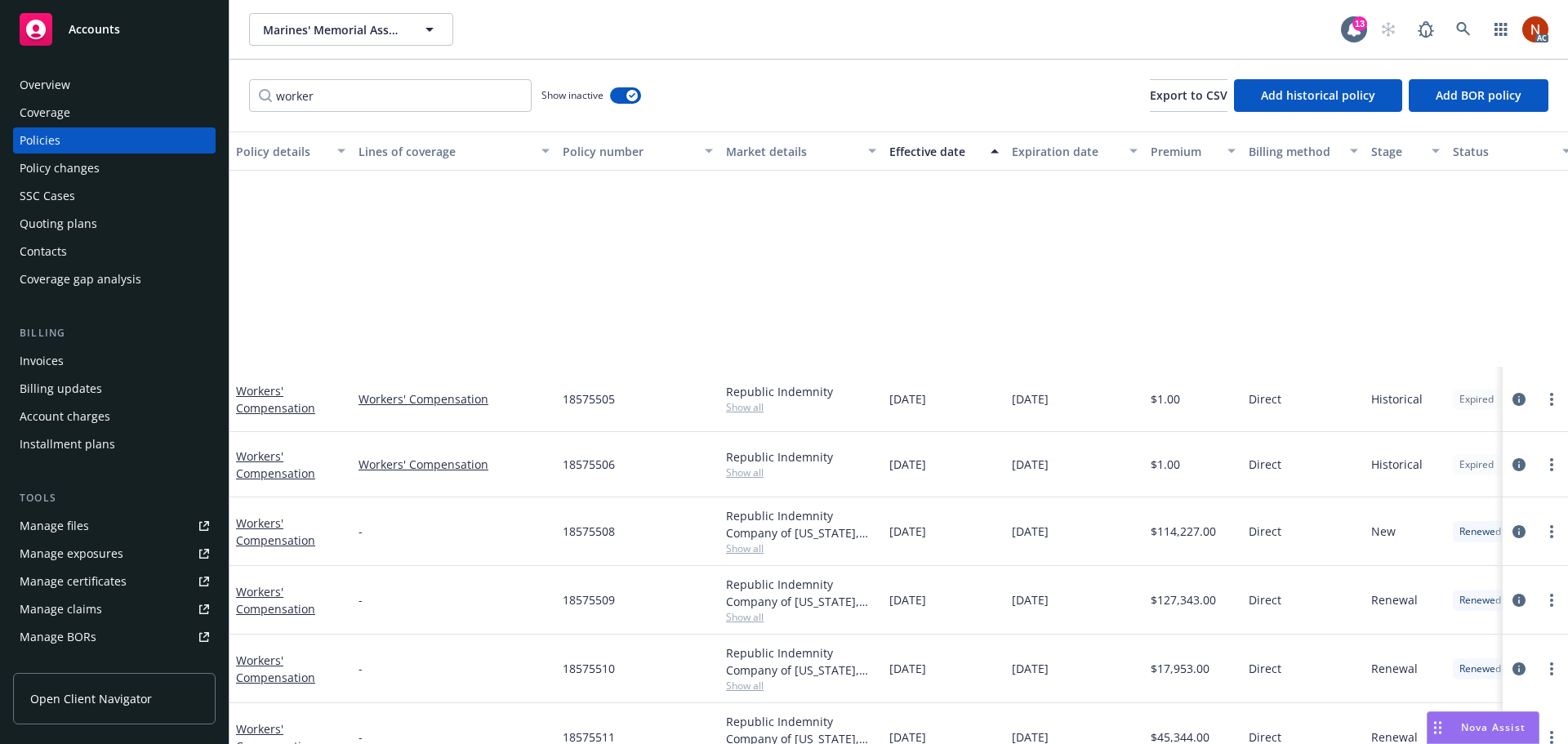
scroll to position [323, 0]
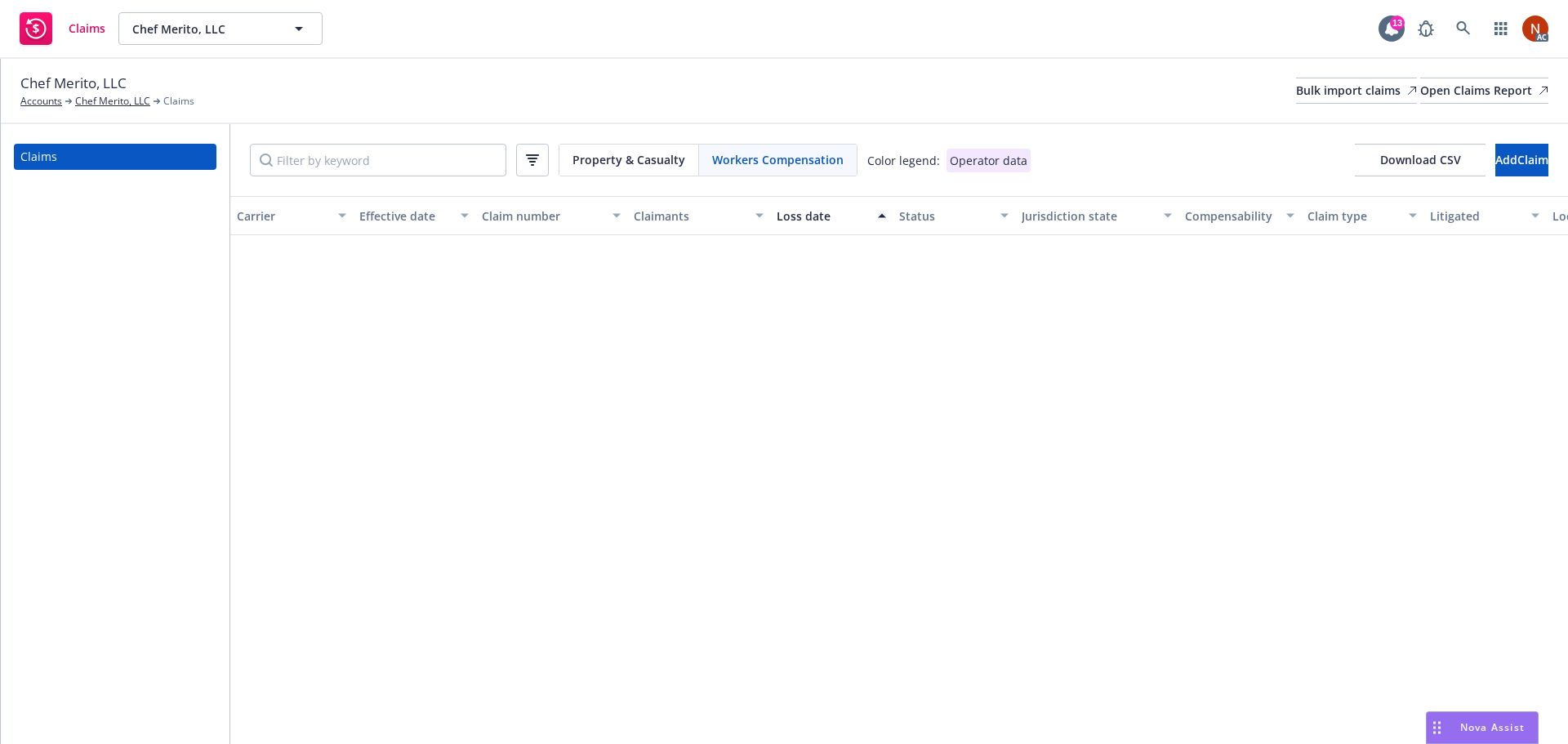
scroll to position [823, 0]
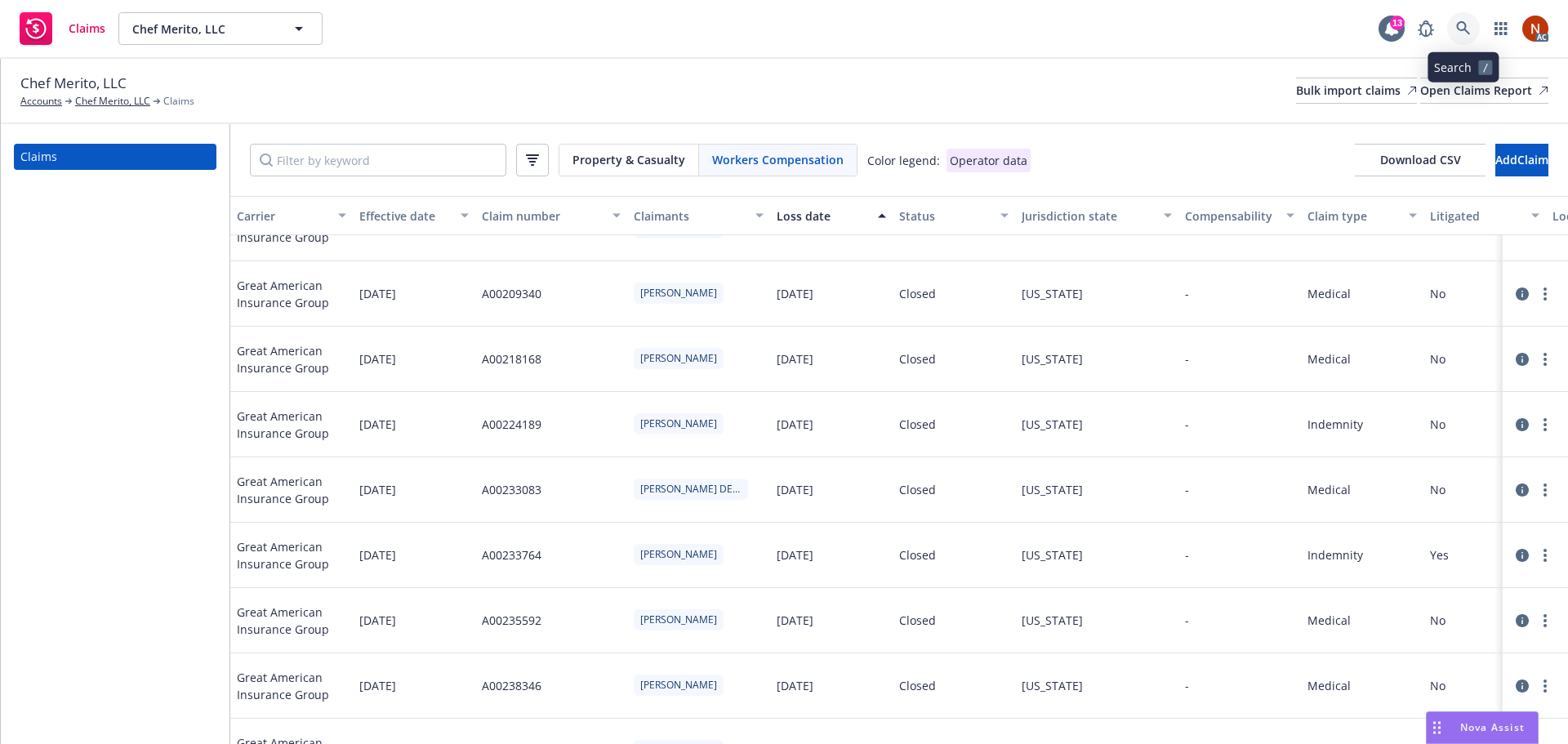
click at [1465, 21] on link at bounding box center [1463, 28] width 33 height 33
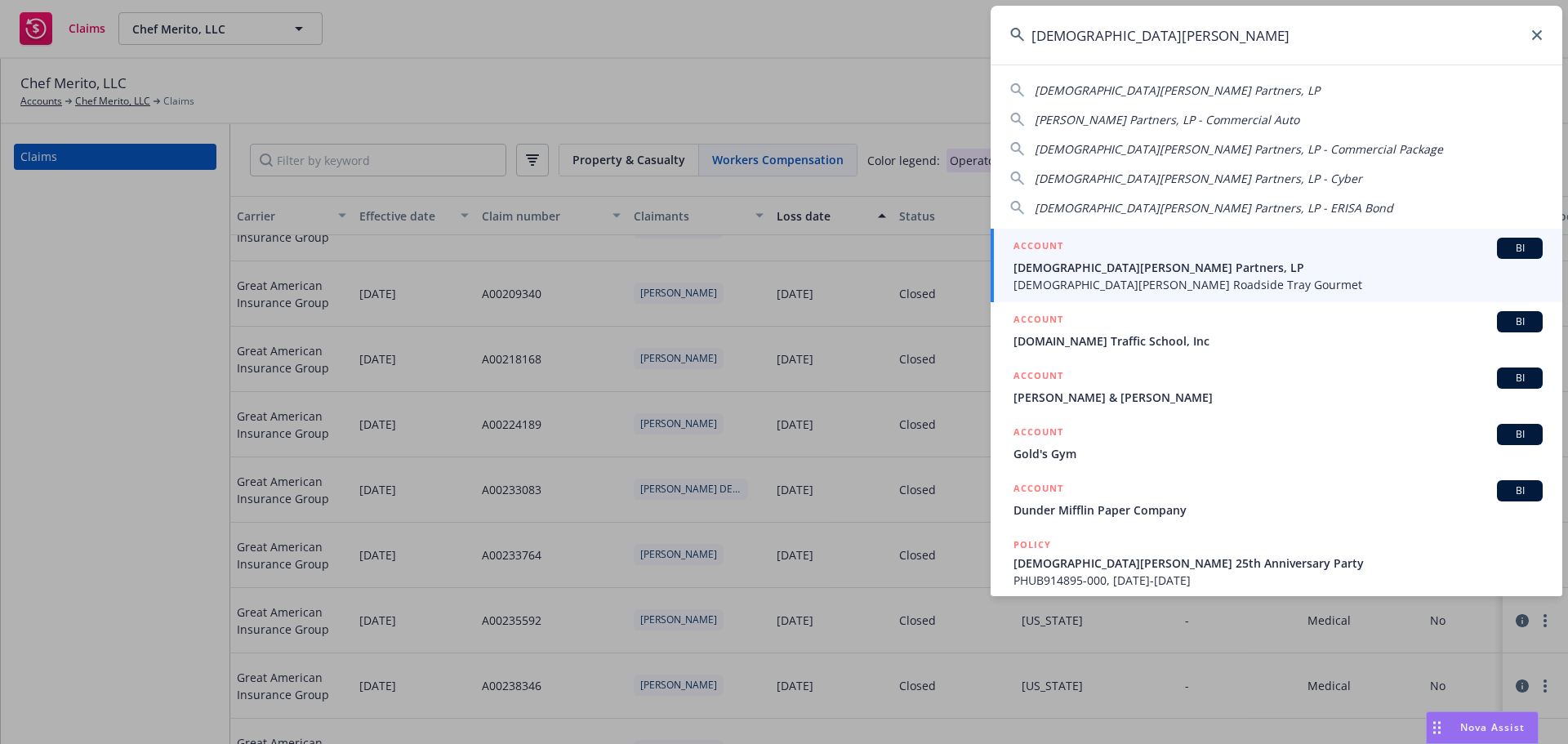
type input "gott's"
click at [1161, 257] on div "ACCOUNT BI" at bounding box center [1278, 247] width 529 height 21
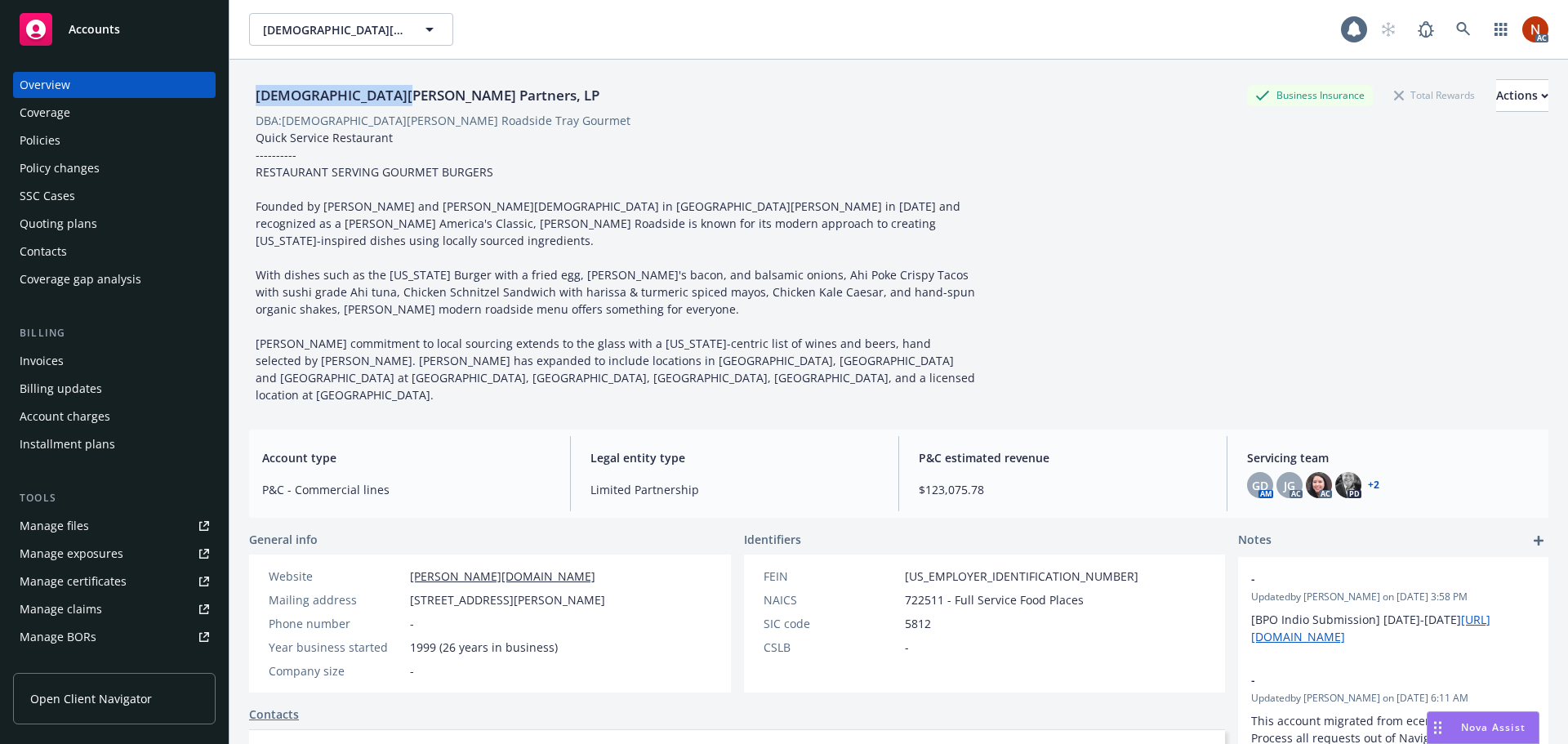
drag, startPoint x: 342, startPoint y: 98, endPoint x: 253, endPoint y: 98, distance: 89.0
click at [253, 98] on div "[DEMOGRAPHIC_DATA][PERSON_NAME] Partners, LP Business Insurance Total Rewards A…" at bounding box center [899, 95] width 1300 height 33
copy div "[DEMOGRAPHIC_DATA][PERSON_NAME] Partners, LP"
